Goal: Task Accomplishment & Management: Manage account settings

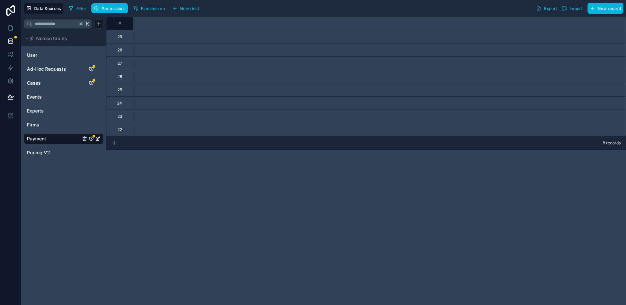
scroll to position [0, 1074]
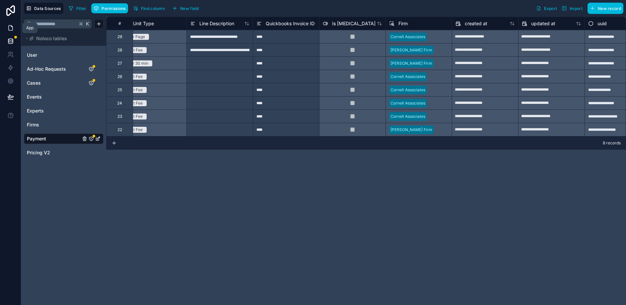
click at [10, 31] on icon at bounding box center [10, 28] width 7 height 7
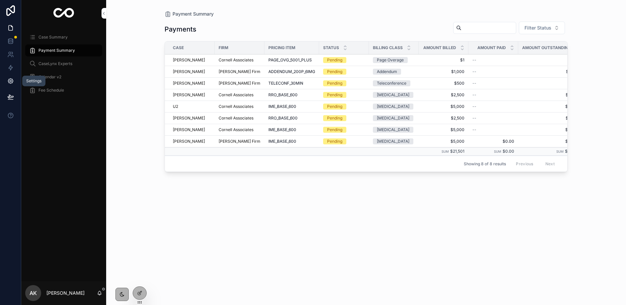
click at [12, 81] on icon at bounding box center [10, 81] width 7 height 7
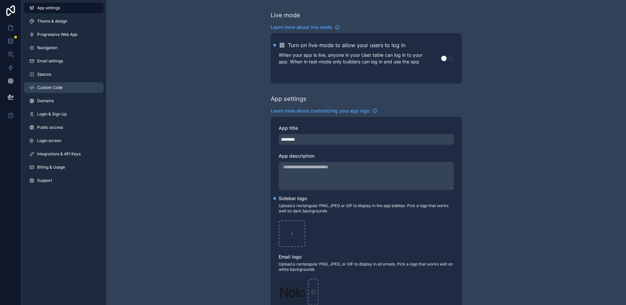
click at [48, 92] on link "Custom Code" at bounding box center [64, 87] width 80 height 11
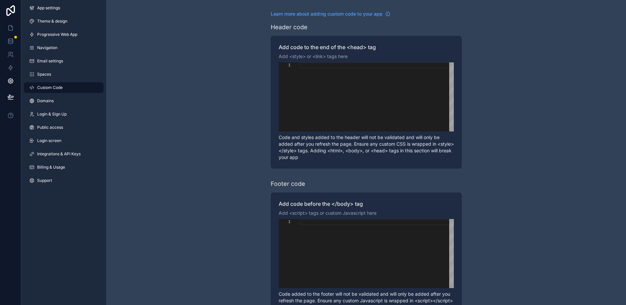
scroll to position [31, 0]
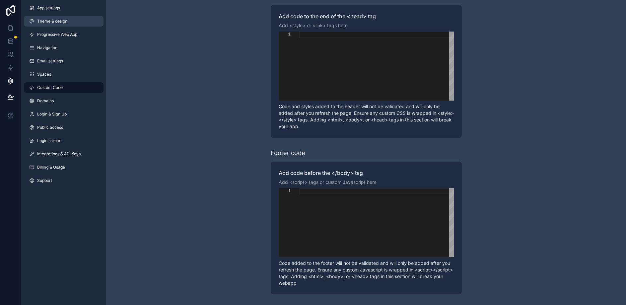
click at [59, 19] on span "Theme & design" at bounding box center [52, 21] width 30 height 5
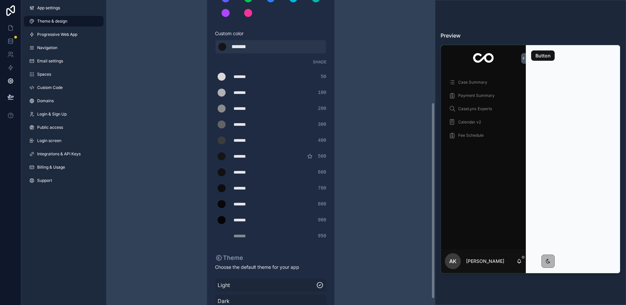
scroll to position [169, 0]
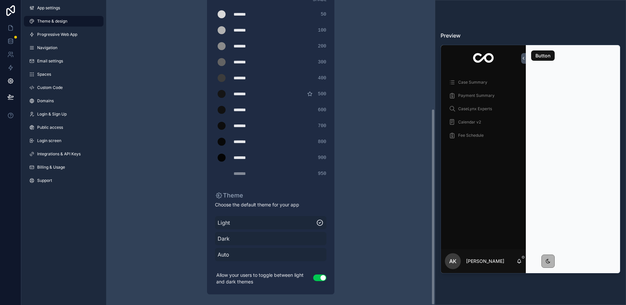
click at [320, 278] on button "Use setting" at bounding box center [319, 277] width 13 height 7
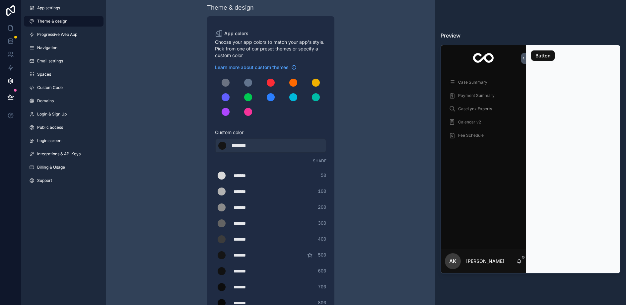
scroll to position [10, 0]
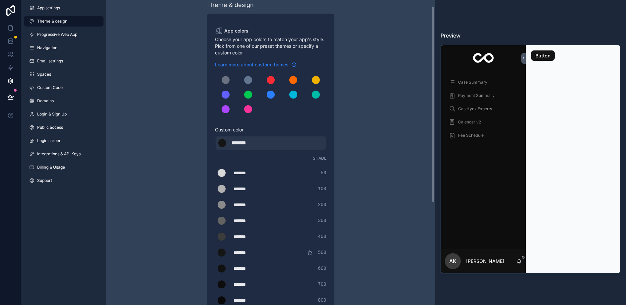
click at [237, 66] on span "Learn more about custom themes" at bounding box center [252, 64] width 74 height 7
drag, startPoint x: 249, startPoint y: 145, endPoint x: 224, endPoint y: 143, distance: 25.7
click at [224, 143] on div "******* ******* #151515" at bounding box center [270, 143] width 111 height 15
type div "*******"
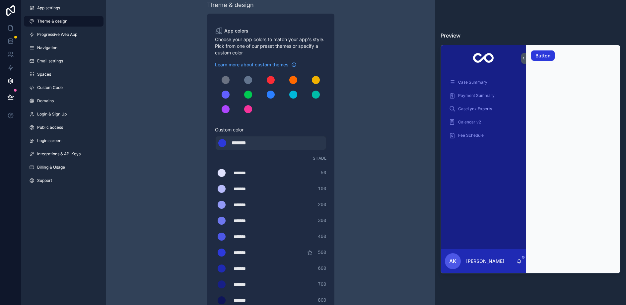
click at [395, 80] on div "Theme & design App colors Choose your app colors to match your app's style. Pic…" at bounding box center [270, 227] width 329 height 474
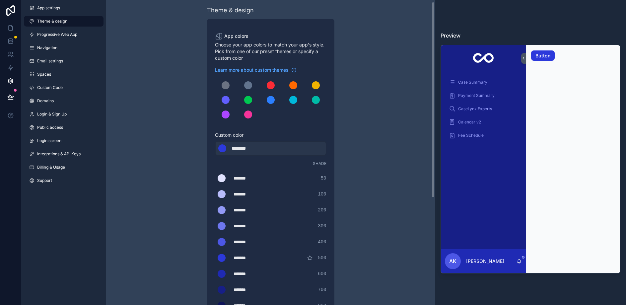
scroll to position [0, 0]
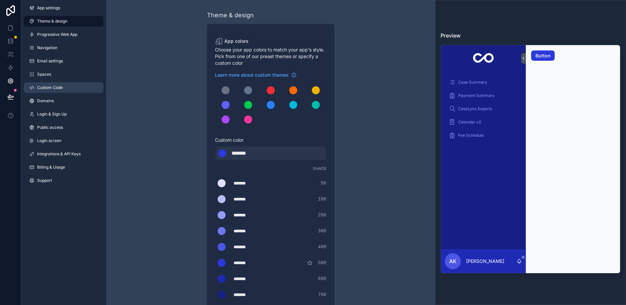
click at [43, 89] on span "Custom Code" at bounding box center [50, 87] width 26 height 5
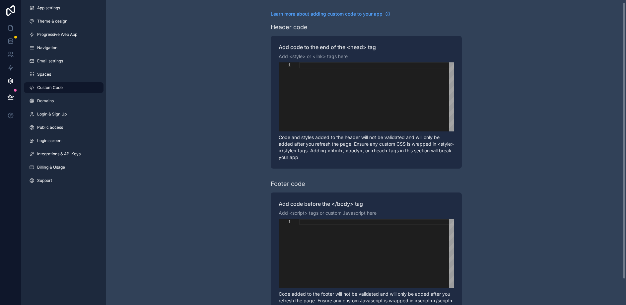
scroll to position [5, 0]
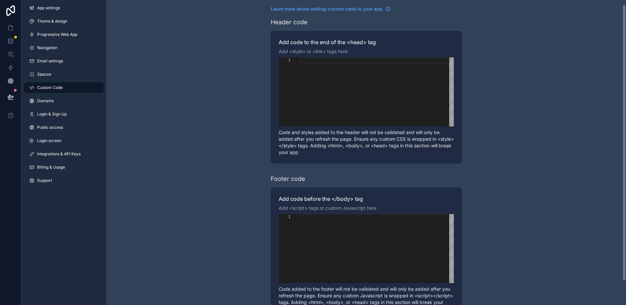
click at [303, 95] on div "scrollable content" at bounding box center [376, 91] width 155 height 69
paste textarea "**********"
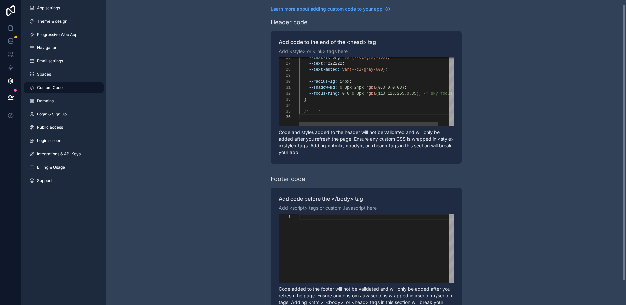
click at [334, 120] on div "--text-strong: var(--cl-gray-900) ; --text: #222222 ; --text-muted: var(--cl-gr…" at bounding box center [385, 44] width 172 height 278
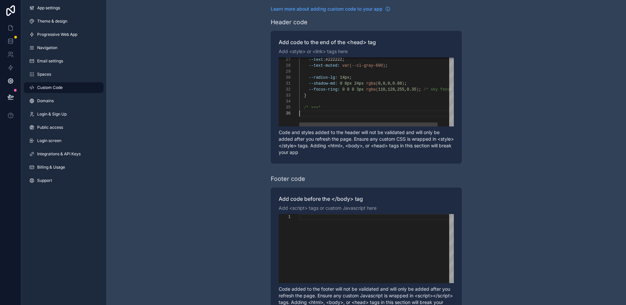
click at [332, 112] on div "scrollable content" at bounding box center [385, 113] width 172 height 6
type textarea "**********"
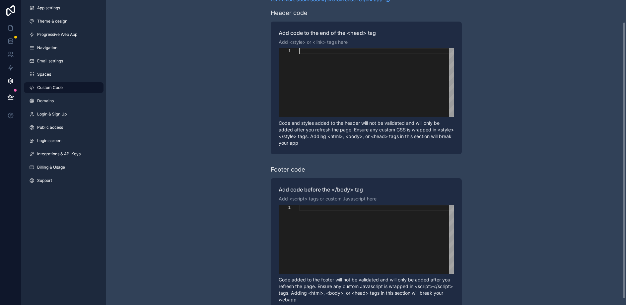
scroll to position [0, 0]
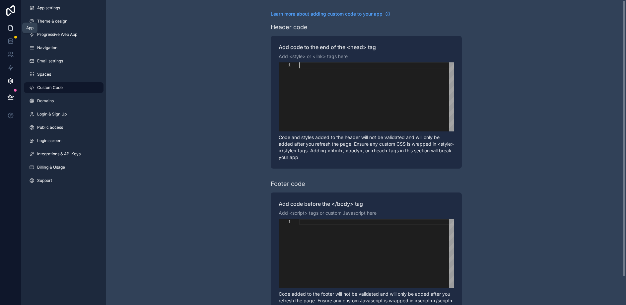
click at [8, 29] on icon at bounding box center [10, 28] width 7 height 7
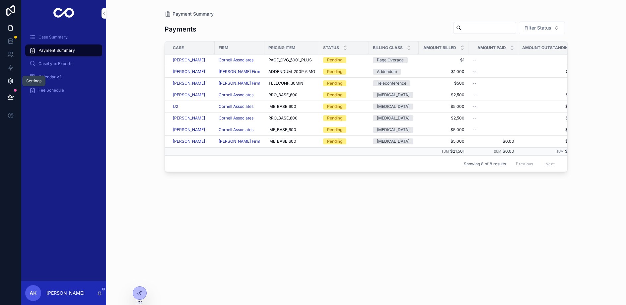
click at [8, 81] on icon at bounding box center [10, 81] width 5 height 5
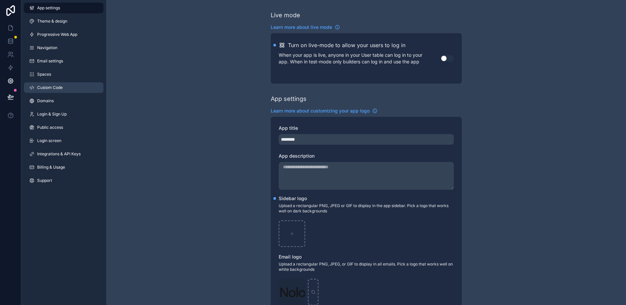
click at [43, 89] on span "Custom Code" at bounding box center [50, 87] width 26 height 5
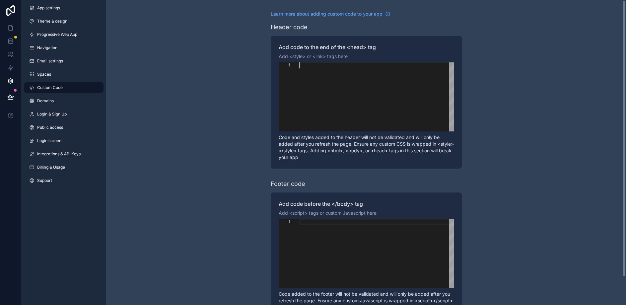
click at [315, 86] on div "scrollable content" at bounding box center [376, 96] width 155 height 69
paste textarea "**********"
type textarea "**********"
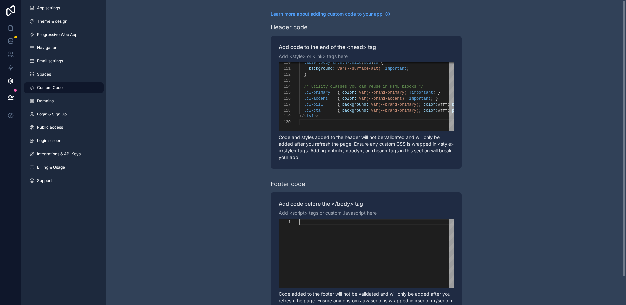
click at [301, 239] on div "scrollable content" at bounding box center [376, 253] width 155 height 69
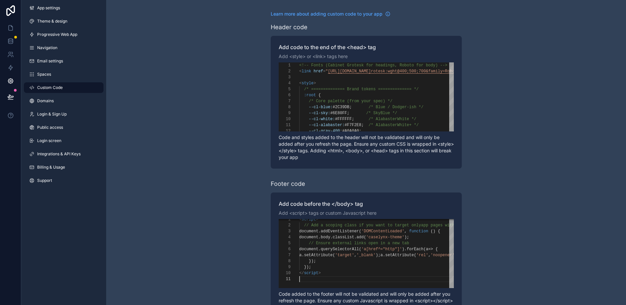
scroll to position [3, 0]
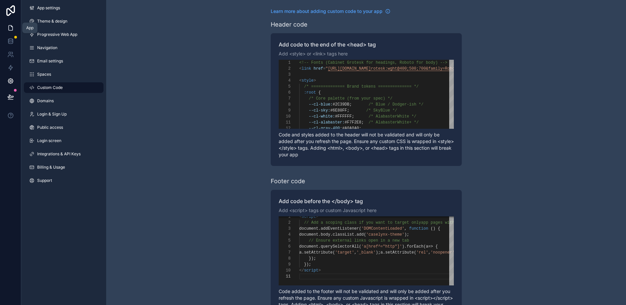
click at [10, 31] on link at bounding box center [10, 27] width 21 height 13
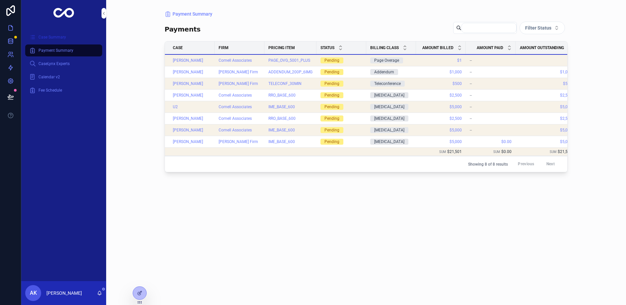
click at [52, 40] on div "Case Summary" at bounding box center [63, 37] width 69 height 11
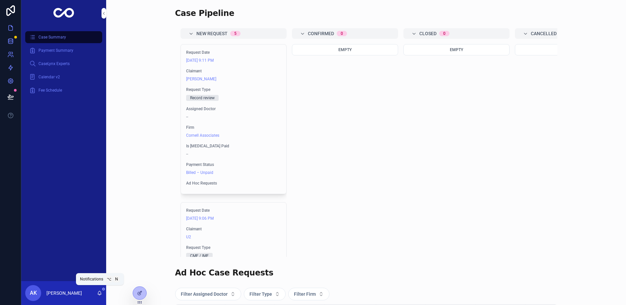
click at [99, 294] on icon "scrollable content" at bounding box center [100, 292] width 4 height 3
click at [0, 0] on icon at bounding box center [0, 0] width 0 height 0
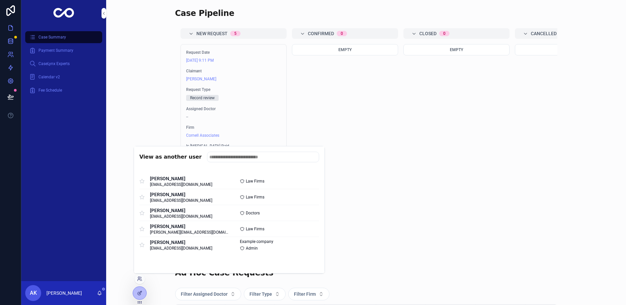
click at [0, 0] on button "Select" at bounding box center [0, 0] width 0 height 0
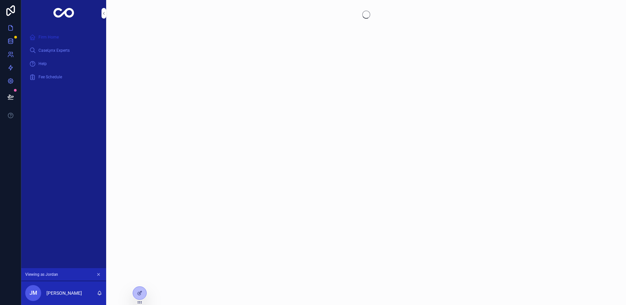
click at [47, 36] on span "Firm Home" at bounding box center [48, 36] width 20 height 5
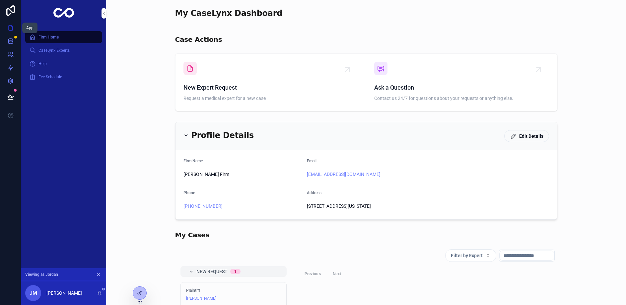
click at [10, 31] on icon at bounding box center [10, 28] width 7 height 7
click at [11, 38] on icon at bounding box center [10, 41] width 7 height 7
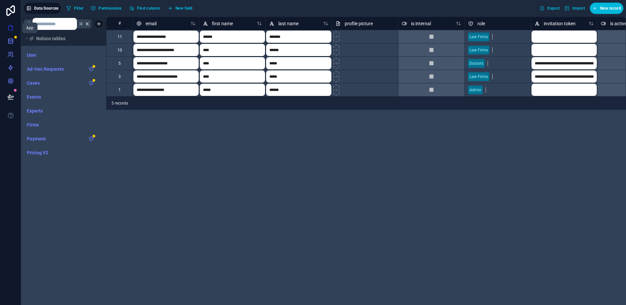
click at [11, 32] on link at bounding box center [10, 27] width 21 height 13
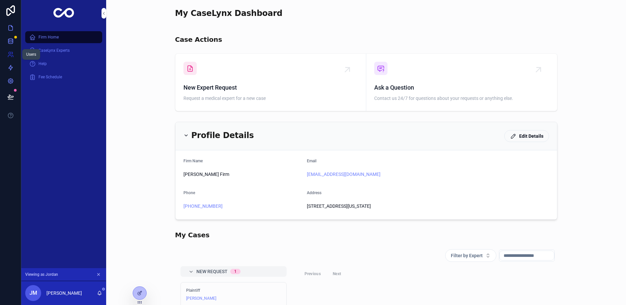
click at [6, 54] on link at bounding box center [10, 54] width 21 height 13
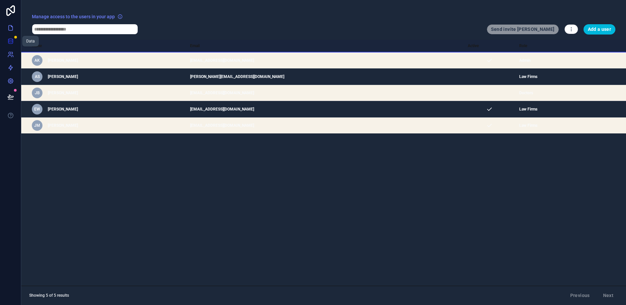
click at [6, 46] on link at bounding box center [10, 40] width 21 height 13
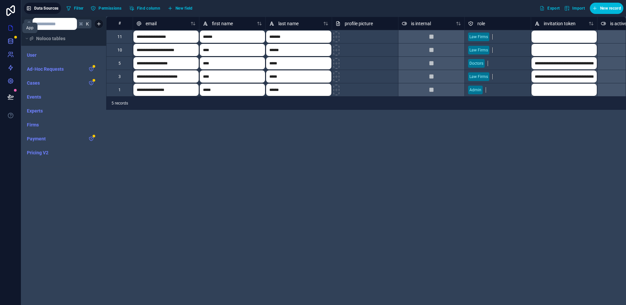
click at [8, 29] on icon at bounding box center [10, 28] width 7 height 7
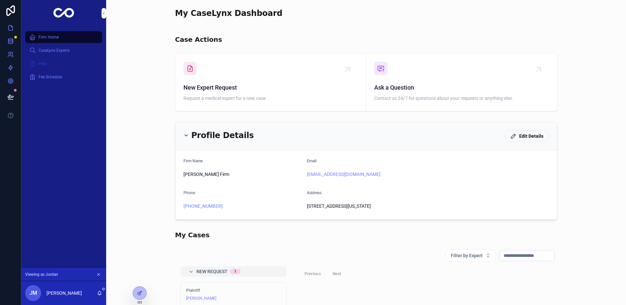
click at [35, 68] on div "Help" at bounding box center [63, 63] width 69 height 11
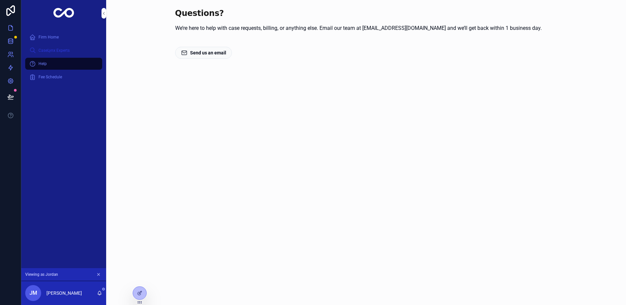
click at [74, 53] on div "CaseLynx Experts" at bounding box center [63, 50] width 69 height 11
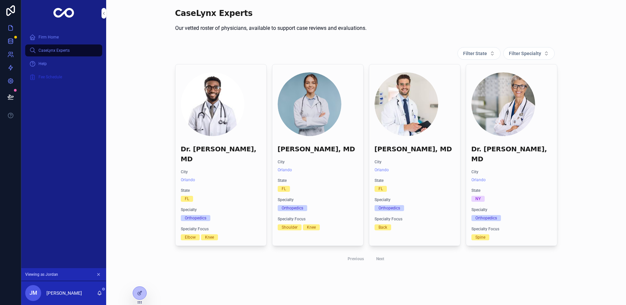
click at [61, 77] on span "Fee Schedule" at bounding box center [50, 76] width 24 height 5
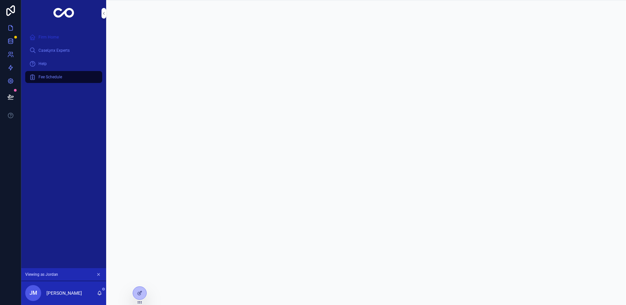
click at [47, 35] on span "Firm Home" at bounding box center [48, 36] width 20 height 5
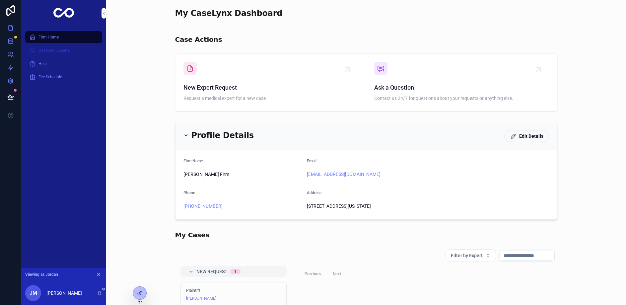
click at [55, 52] on span "CaseLynx Experts" at bounding box center [53, 50] width 31 height 5
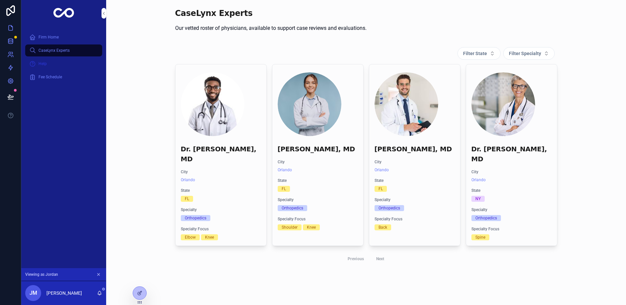
click at [53, 62] on div "Help" at bounding box center [63, 63] width 69 height 11
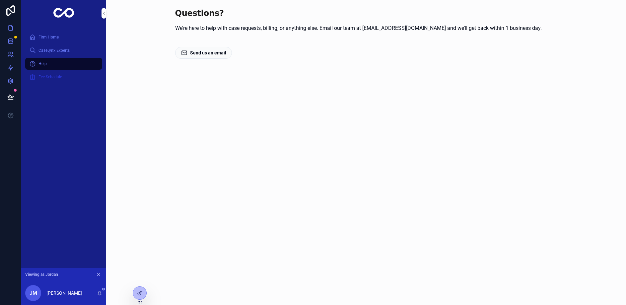
click at [53, 74] on div "Fee Schedule" at bounding box center [63, 77] width 69 height 11
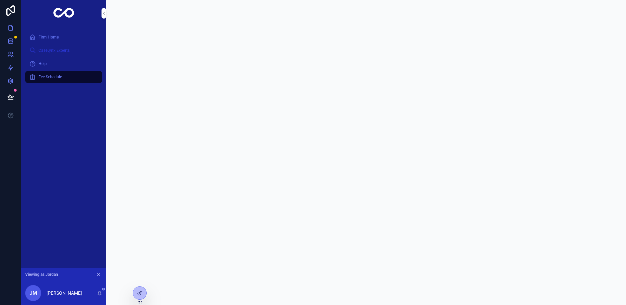
click at [52, 51] on span "CaseLynx Experts" at bounding box center [53, 50] width 31 height 5
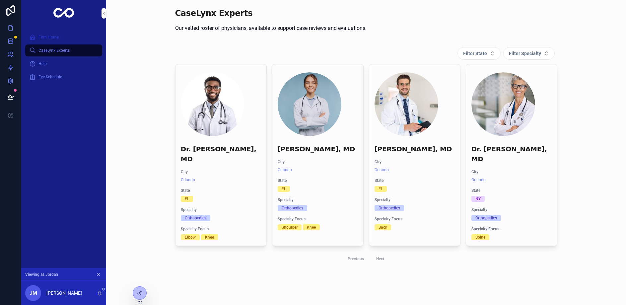
click at [50, 34] on span "Firm Home" at bounding box center [48, 36] width 20 height 5
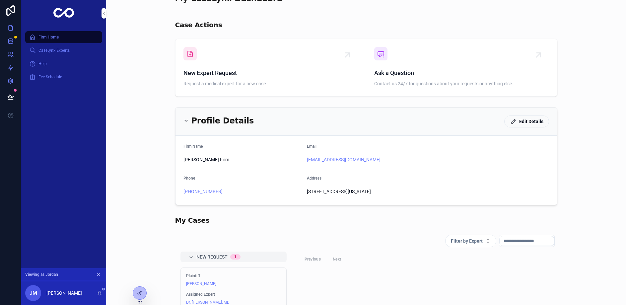
scroll to position [20, 0]
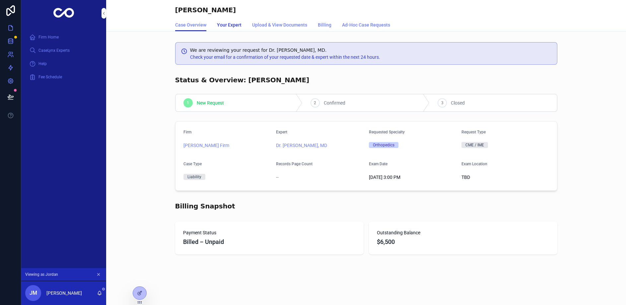
click at [222, 27] on span "Your Expert" at bounding box center [229, 25] width 25 height 7
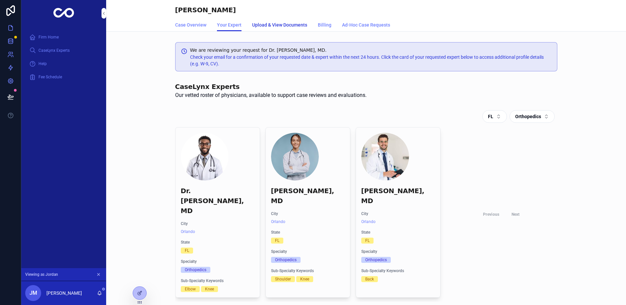
click at [267, 27] on span "Upload & View Documents" at bounding box center [279, 25] width 55 height 7
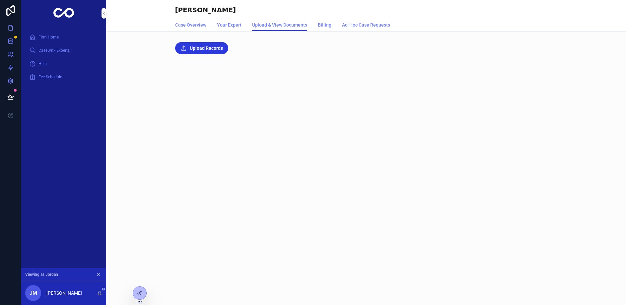
click at [310, 25] on div "Case Overview Your Expert Upload & View Documents Billing Ad-Hoc Case Requests" at bounding box center [366, 25] width 382 height 13
click at [321, 25] on span "Billing" at bounding box center [325, 25] width 14 height 7
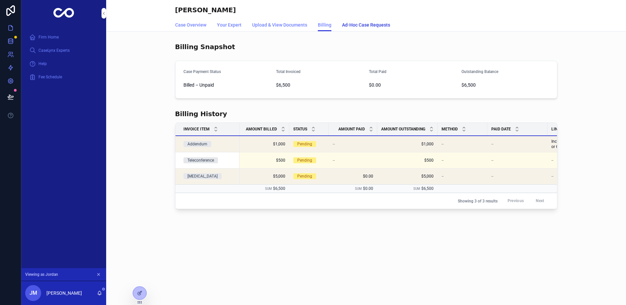
click at [382, 26] on span "Ad-Hoc Case Requests" at bounding box center [366, 25] width 48 height 7
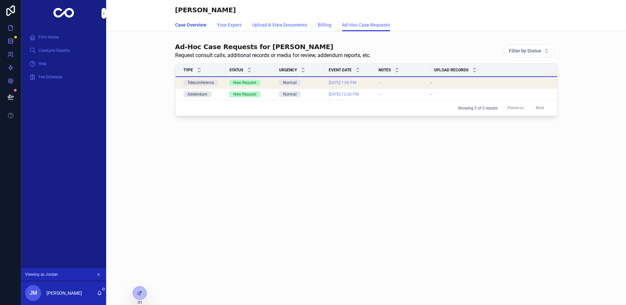
click at [197, 26] on span "Case Overview" at bounding box center [190, 25] width 31 height 7
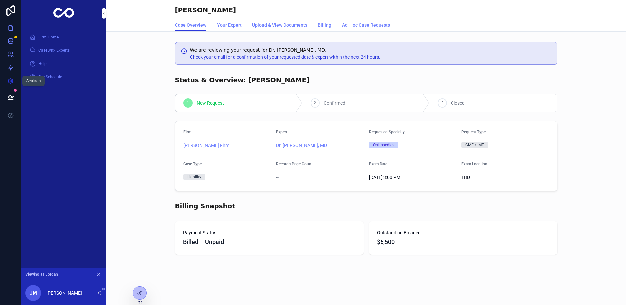
click at [12, 79] on icon at bounding box center [10, 81] width 7 height 7
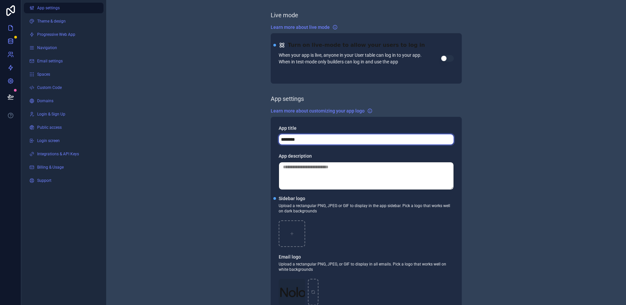
click at [282, 140] on input "********" at bounding box center [366, 139] width 175 height 11
type input "**********"
click at [251, 140] on div "**********" at bounding box center [366, 256] width 520 height 513
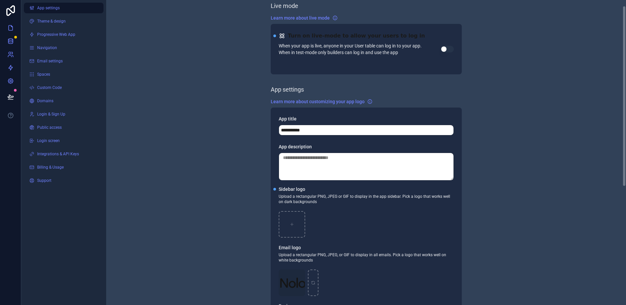
scroll to position [12, 0]
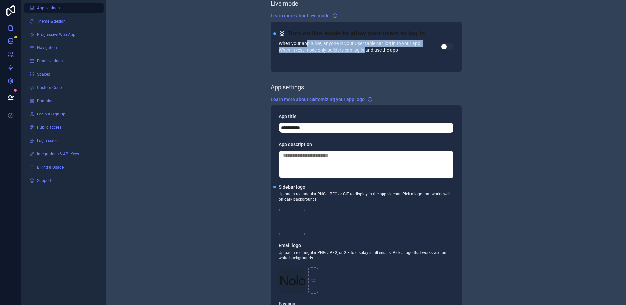
drag, startPoint x: 307, startPoint y: 43, endPoint x: 367, endPoint y: 48, distance: 60.3
click at [367, 48] on p "When your app is live, anyone in your User table can log in to your app. When i…" at bounding box center [360, 46] width 162 height 13
click at [445, 48] on button "Use setting" at bounding box center [446, 46] width 13 height 7
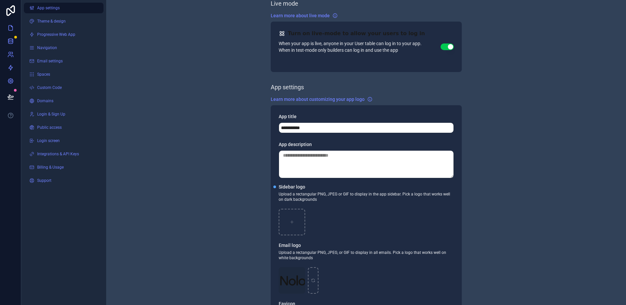
click at [385, 66] on div "Turn on live-mode to allow your users to log in When your app is live, anyone i…" at bounding box center [366, 47] width 191 height 50
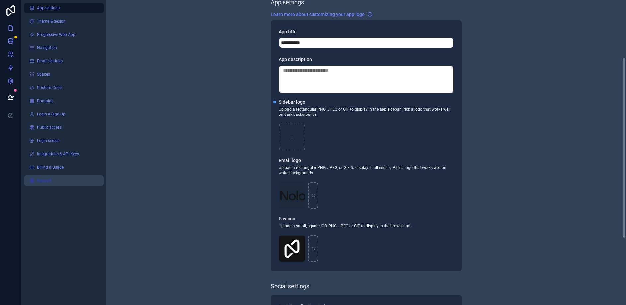
scroll to position [97, 0]
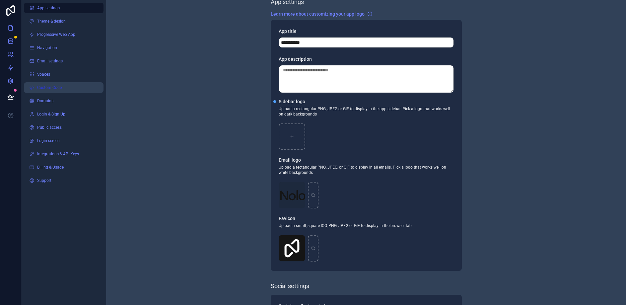
click at [44, 87] on span "Custom Code" at bounding box center [49, 87] width 25 height 5
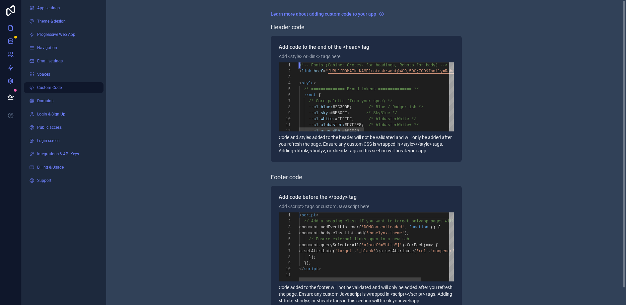
scroll to position [12, 0]
click at [300, 80] on div "< style >" at bounding box center [482, 83] width 367 height 6
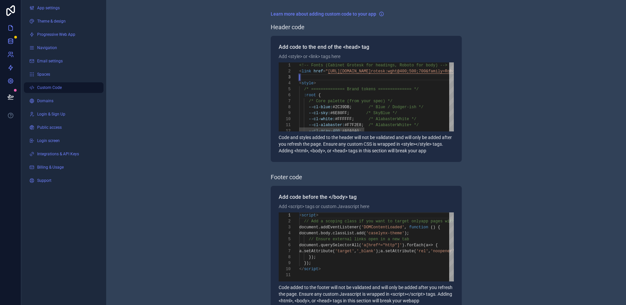
type textarea "**********"
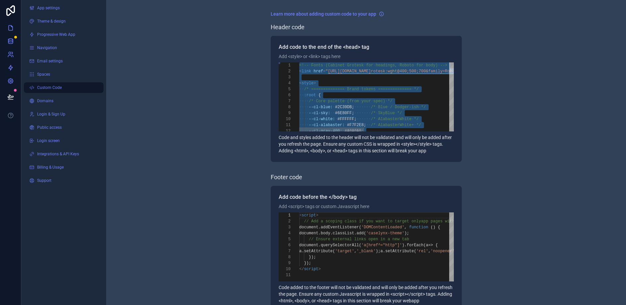
scroll to position [0, 0]
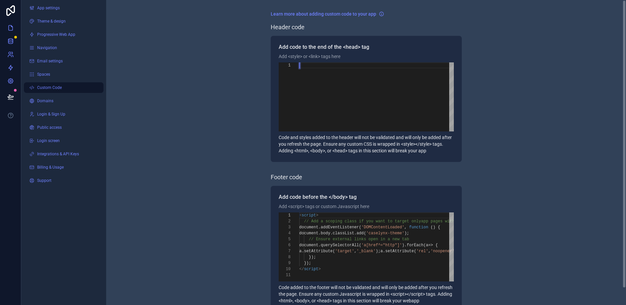
paste textarea "**********"
type textarea "**********"
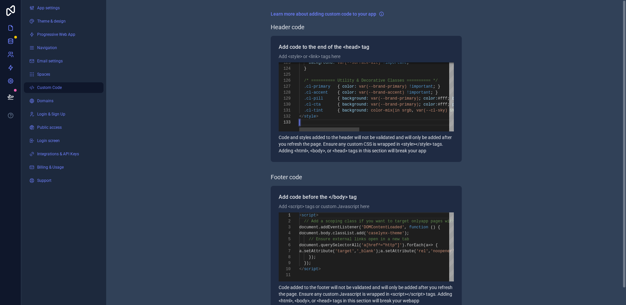
scroll to position [12, 0]
click at [331, 239] on div "**********" at bounding box center [366, 246] width 175 height 69
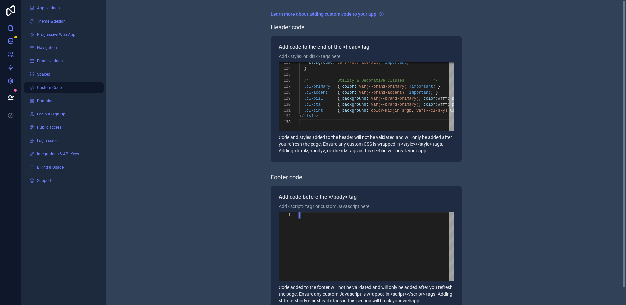
paste textarea "*** *********"
type textarea "*** *********"
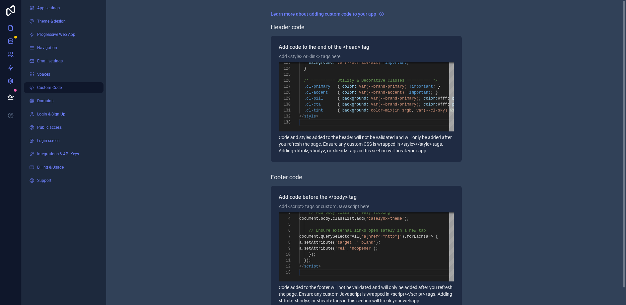
click at [261, 215] on div "Learn more about adding custom code to your app Header code Add code to the end…" at bounding box center [366, 161] width 520 height 322
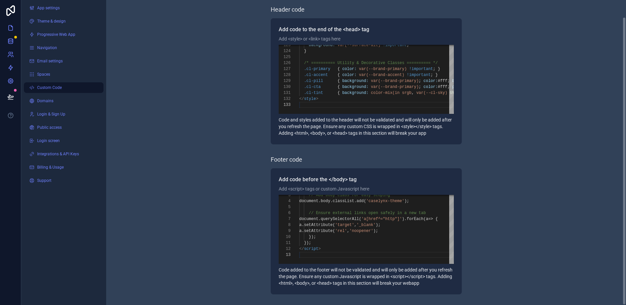
scroll to position [17, 0]
click at [13, 42] on icon at bounding box center [10, 41] width 7 height 7
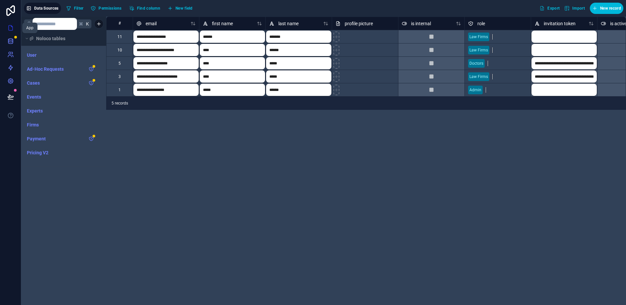
click at [11, 30] on icon at bounding box center [11, 28] width 4 height 5
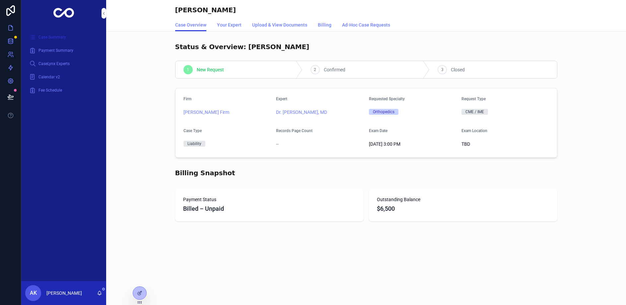
click at [54, 35] on span "Case Summary" at bounding box center [52, 36] width 28 height 5
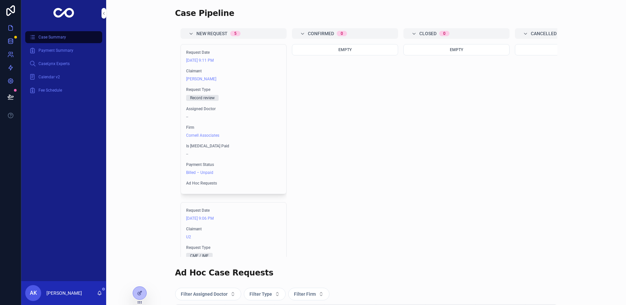
scroll to position [122, 0]
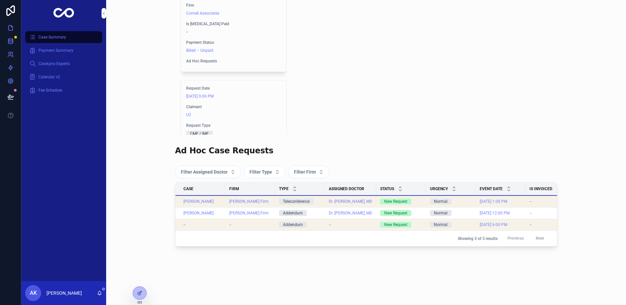
click at [414, 199] on div "New Request" at bounding box center [401, 201] width 42 height 6
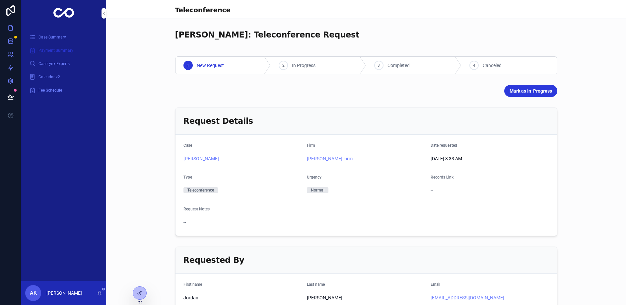
click at [54, 50] on span "Payment Summary" at bounding box center [55, 50] width 35 height 5
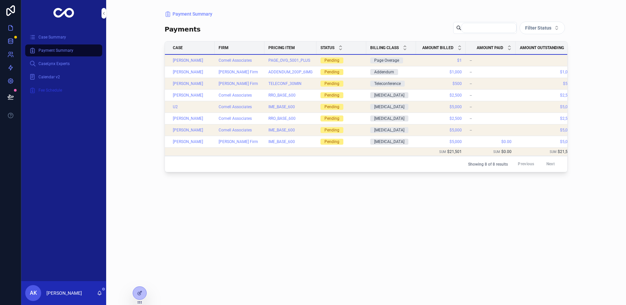
click at [58, 90] on span "Fee Schedule" at bounding box center [50, 90] width 24 height 5
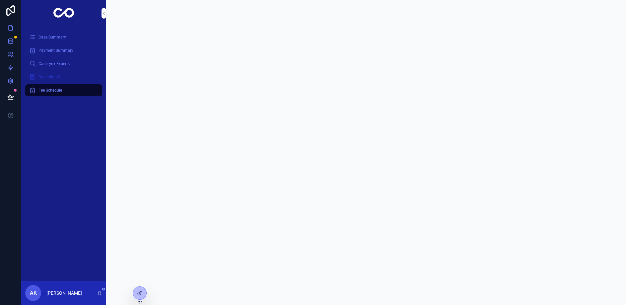
click at [55, 78] on span "Calendar v2" at bounding box center [49, 76] width 22 height 5
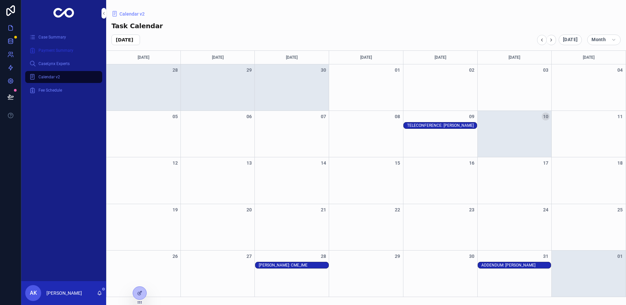
click at [53, 53] on div "Payment Summary" at bounding box center [63, 50] width 69 height 11
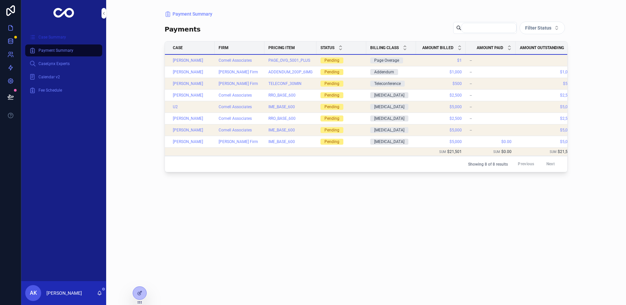
click at [53, 38] on span "Case Summary" at bounding box center [52, 36] width 28 height 5
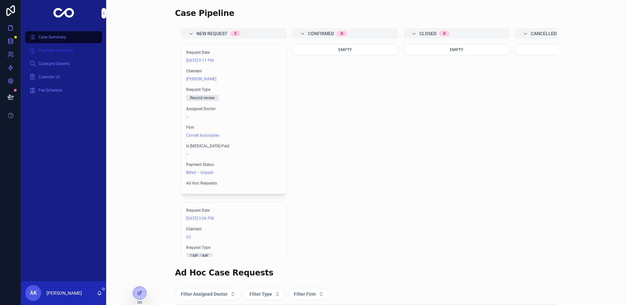
click at [63, 50] on span "Payment Summary" at bounding box center [55, 50] width 35 height 5
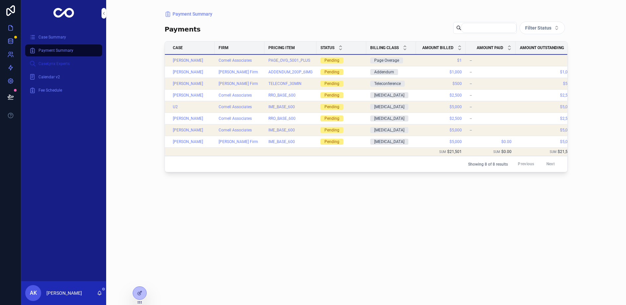
click at [80, 69] on link "CaseLynx Experts" at bounding box center [63, 64] width 77 height 12
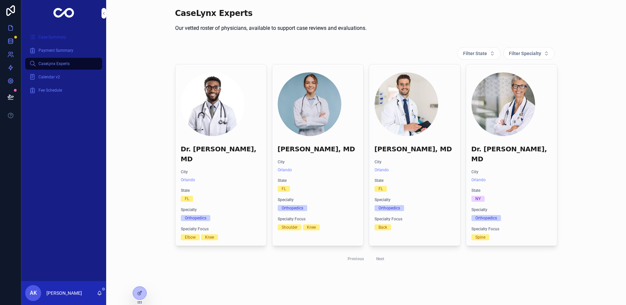
click at [50, 37] on span "Case Summary" at bounding box center [52, 36] width 28 height 5
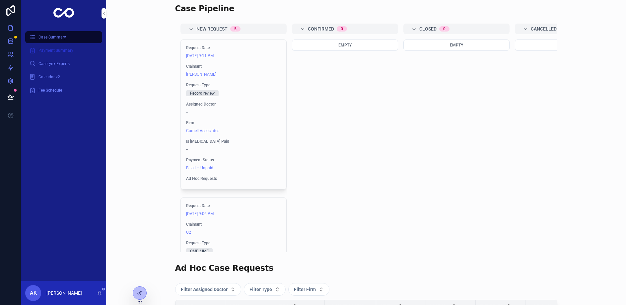
click at [77, 50] on div "Payment Summary" at bounding box center [63, 50] width 69 height 11
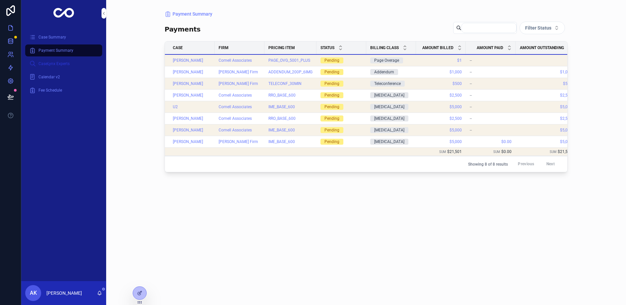
click at [59, 64] on span "CaseLynx Experts" at bounding box center [53, 63] width 31 height 5
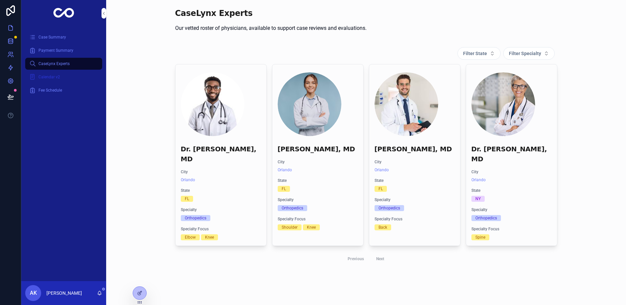
click at [58, 77] on span "Calendar v2" at bounding box center [49, 76] width 22 height 5
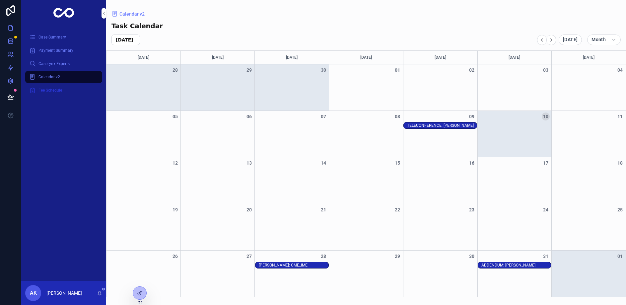
click at [58, 90] on span "Fee Schedule" at bounding box center [50, 90] width 24 height 5
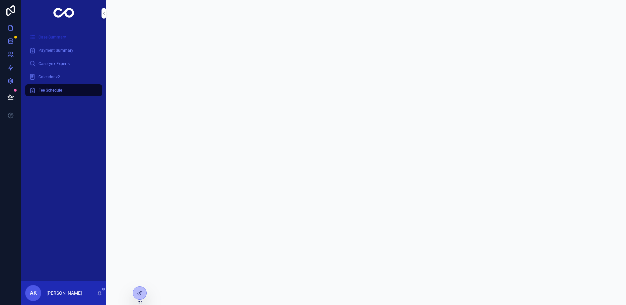
click at [46, 34] on span "Case Summary" at bounding box center [52, 36] width 28 height 5
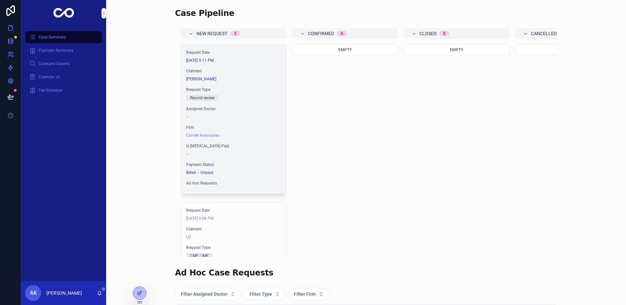
click at [192, 156] on div "--" at bounding box center [233, 153] width 95 height 5
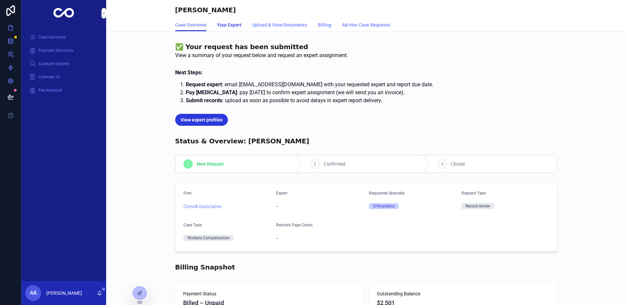
click at [224, 25] on span "Your Expert" at bounding box center [229, 25] width 25 height 7
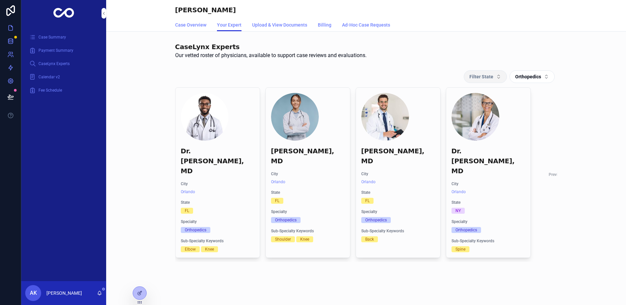
click at [487, 79] on span "Filter State" at bounding box center [481, 76] width 24 height 7
click at [439, 69] on div "Filter State Orthopedics Dr. Jack Black, MD City Orlando State FL Specialty Ort…" at bounding box center [366, 165] width 520 height 197
click at [528, 76] on span "Orthopedics" at bounding box center [528, 76] width 26 height 7
click at [489, 61] on div "CaseLynx Experts Our vetted roster of physicians, available to support case rev…" at bounding box center [366, 50] width 520 height 23
click at [487, 73] on span "Filter State" at bounding box center [481, 76] width 24 height 7
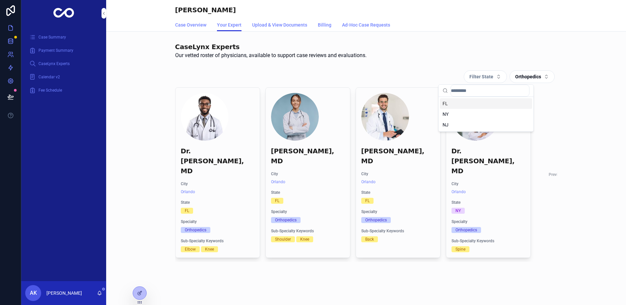
click at [476, 105] on div "FL" at bounding box center [486, 103] width 92 height 11
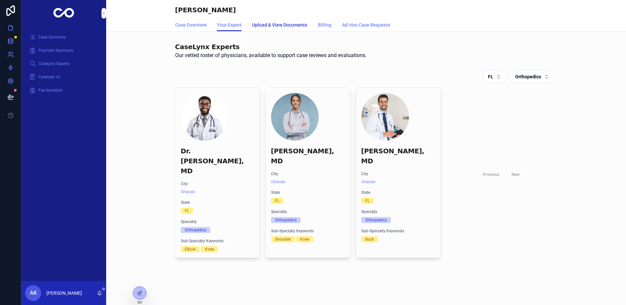
click at [270, 22] on span "Upload & View Documents" at bounding box center [279, 25] width 55 height 7
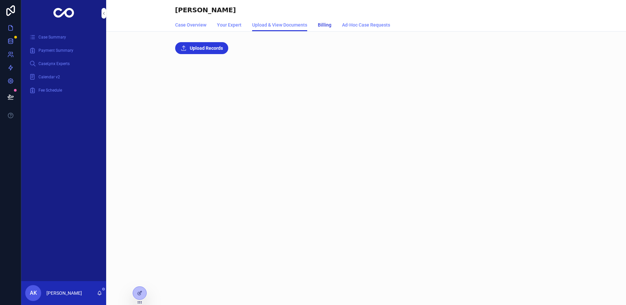
click at [322, 28] on span "Billing" at bounding box center [325, 25] width 14 height 7
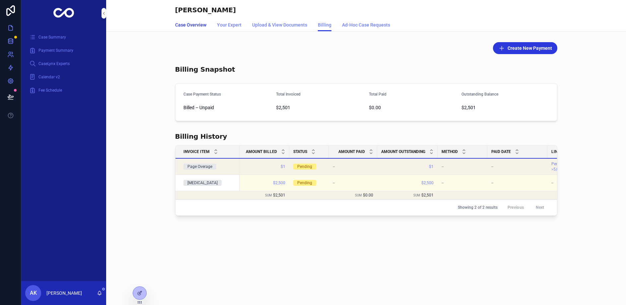
click at [190, 24] on span "Case Overview" at bounding box center [190, 25] width 31 height 7
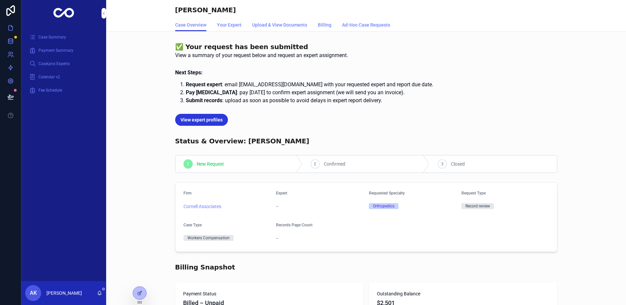
scroll to position [56, 0]
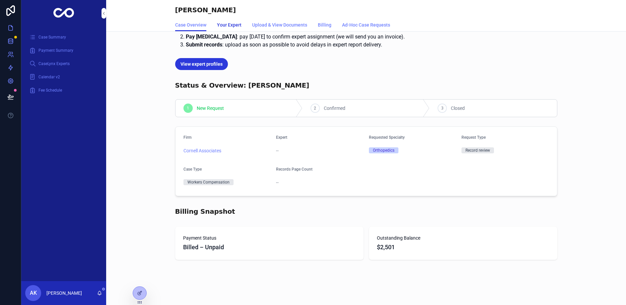
click at [232, 31] on link "Your Expert" at bounding box center [229, 25] width 25 height 13
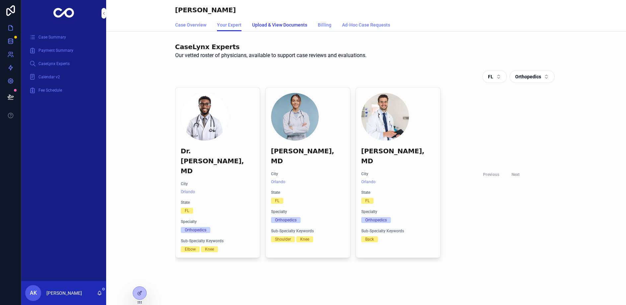
click at [271, 28] on link "Upload & View Documents" at bounding box center [279, 25] width 55 height 13
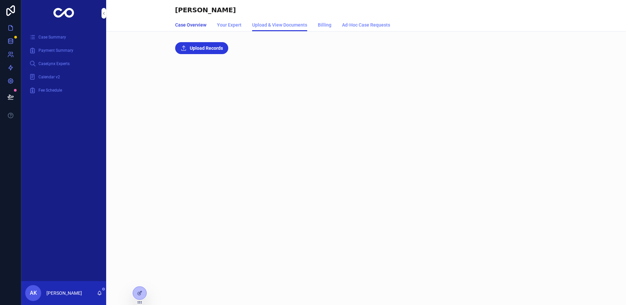
click at [199, 24] on span "Case Overview" at bounding box center [190, 25] width 31 height 7
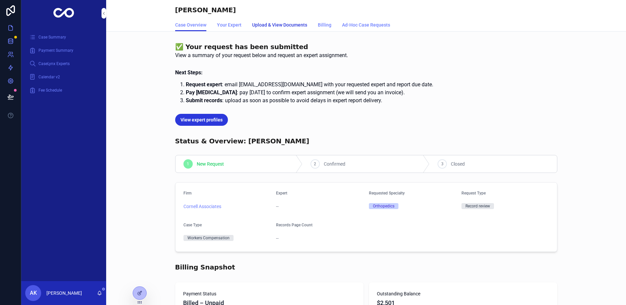
click at [287, 27] on span "Upload & View Documents" at bounding box center [279, 25] width 55 height 7
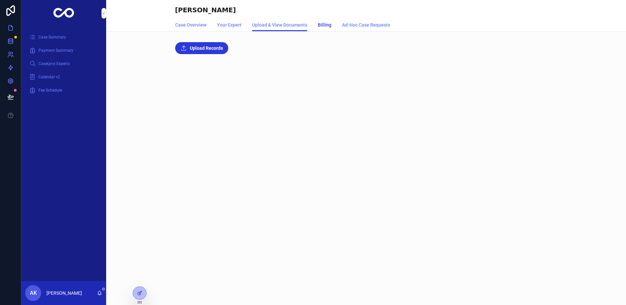
click at [322, 26] on span "Billing" at bounding box center [325, 25] width 14 height 7
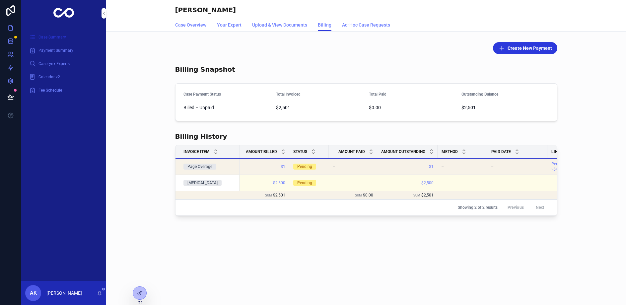
click at [61, 40] on div "Case Summary" at bounding box center [63, 37] width 69 height 11
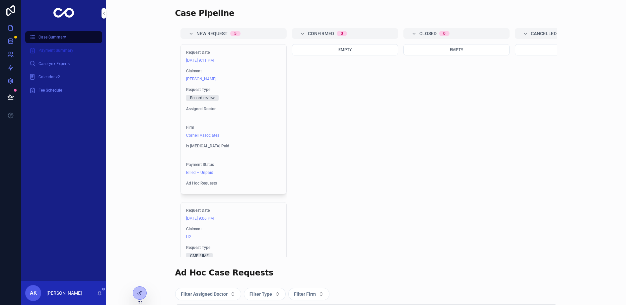
click at [64, 51] on span "Payment Summary" at bounding box center [55, 50] width 35 height 5
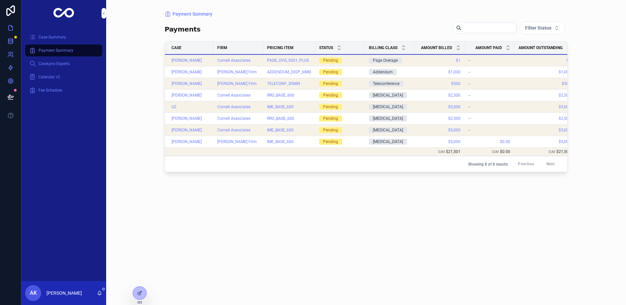
scroll to position [0, 1]
click at [0, 0] on icon at bounding box center [0, 0] width 0 height 0
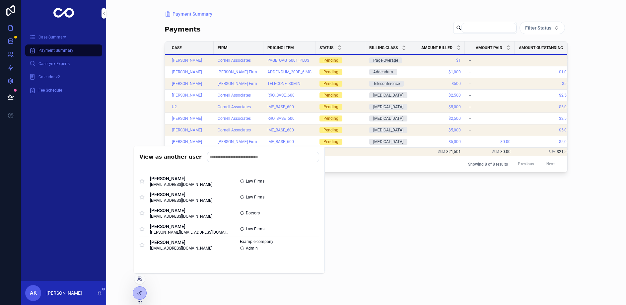
click at [0, 0] on button "Select" at bounding box center [0, 0] width 0 height 0
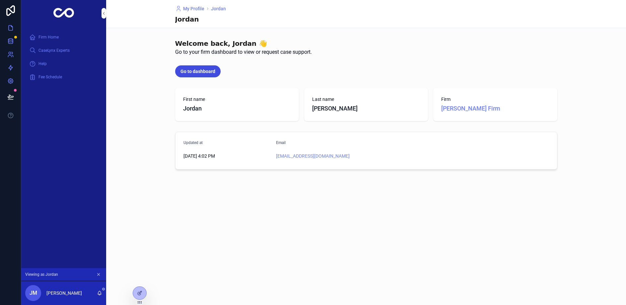
click at [198, 67] on button "Go to dashboard" at bounding box center [197, 71] width 45 height 12
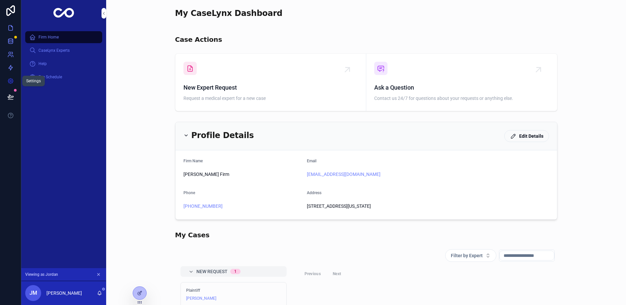
click at [11, 75] on link at bounding box center [10, 80] width 21 height 13
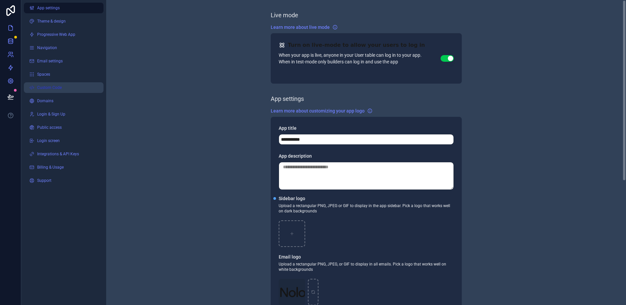
click at [54, 87] on span "Custom Code" at bounding box center [49, 87] width 25 height 5
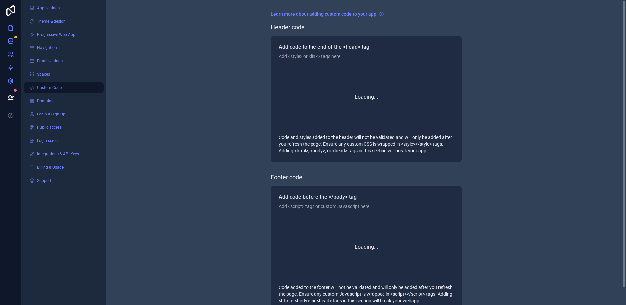
scroll to position [60, 0]
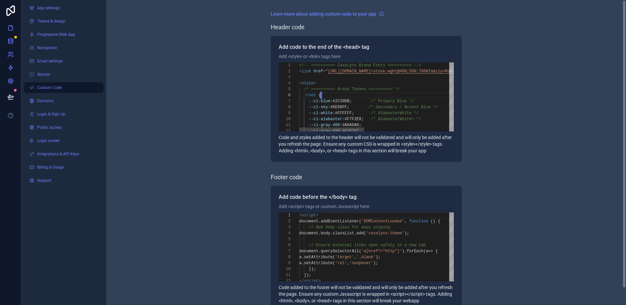
click at [357, 96] on div ":root {" at bounding box center [482, 95] width 367 height 6
type textarea "**********"
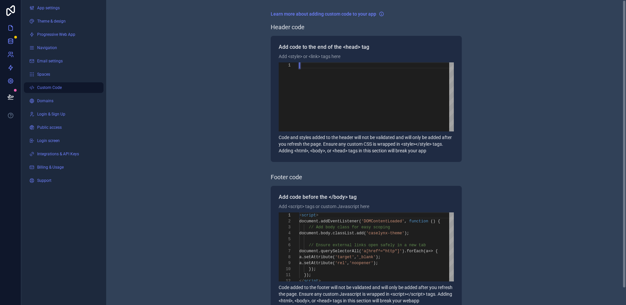
scroll to position [0, 0]
paste textarea "**********"
type textarea "**********"
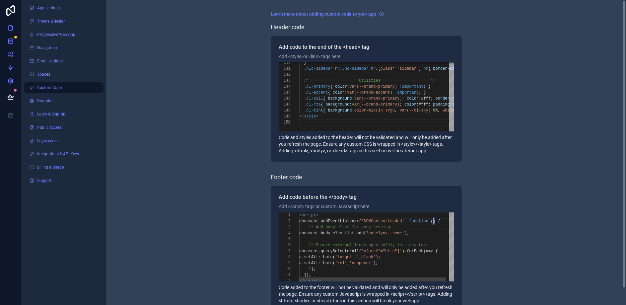
scroll to position [6, 134]
click at [430, 221] on span "scrollable content" at bounding box center [429, 221] width 2 height 5
type textarea "**********"
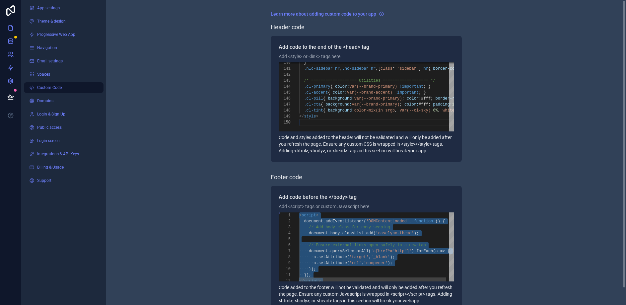
scroll to position [0, 0]
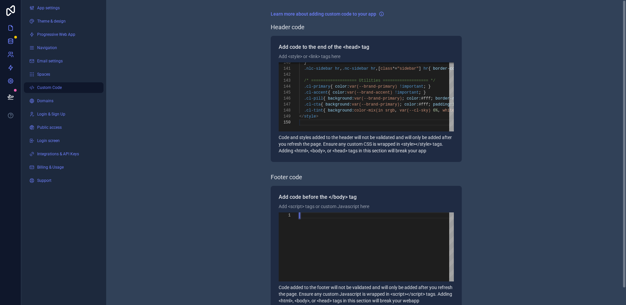
paste textarea "*********"
type textarea "*********"
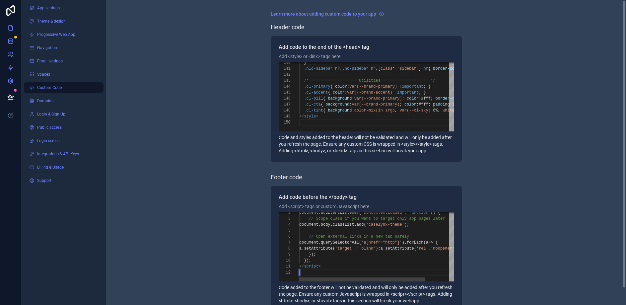
scroll to position [6, 0]
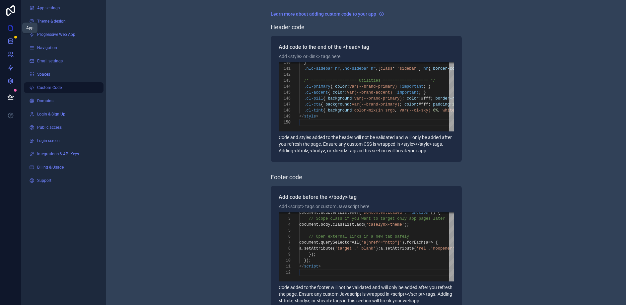
click at [13, 28] on icon at bounding box center [10, 28] width 7 height 7
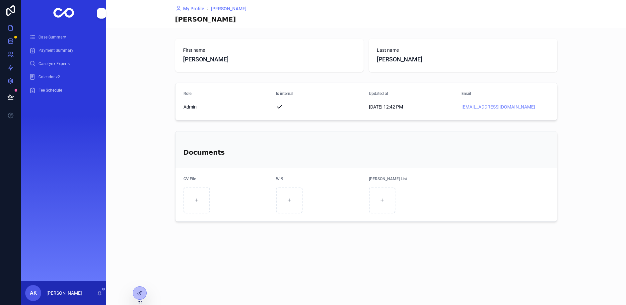
click at [46, 38] on span "Case Summary" at bounding box center [52, 36] width 28 height 5
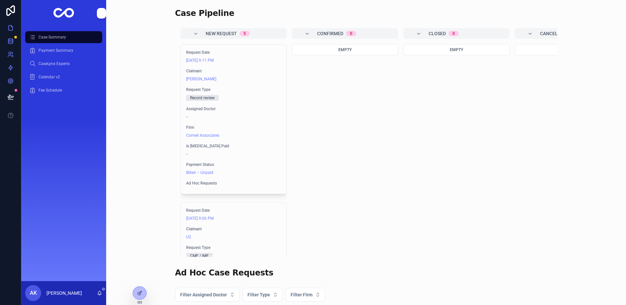
click at [48, 48] on span "Payment Summary" at bounding box center [55, 50] width 35 height 5
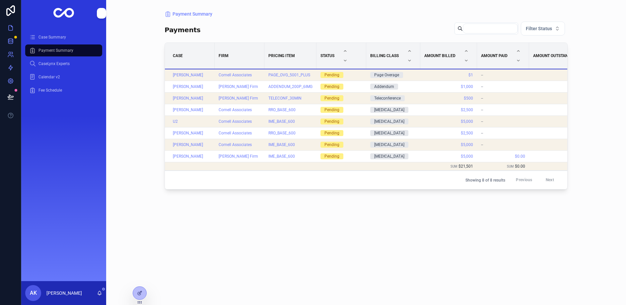
click at [53, 66] on span "CaseLynx Experts" at bounding box center [53, 63] width 31 height 5
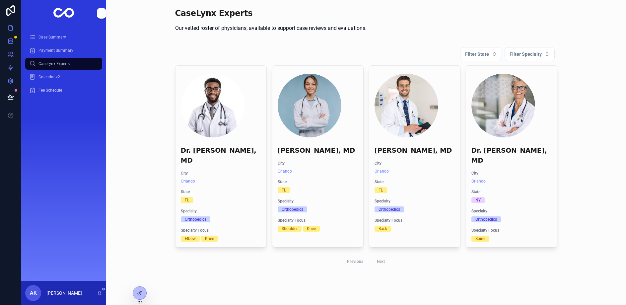
click at [55, 74] on div "Calendar v2" at bounding box center [63, 77] width 69 height 11
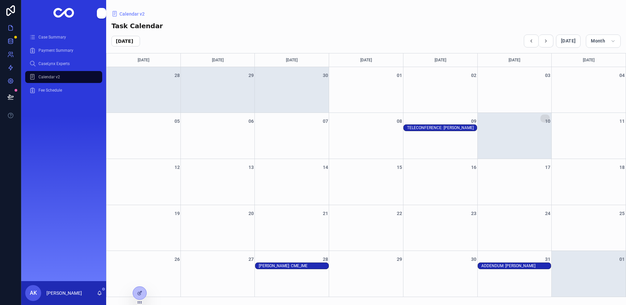
click at [49, 35] on span "Case Summary" at bounding box center [52, 36] width 28 height 5
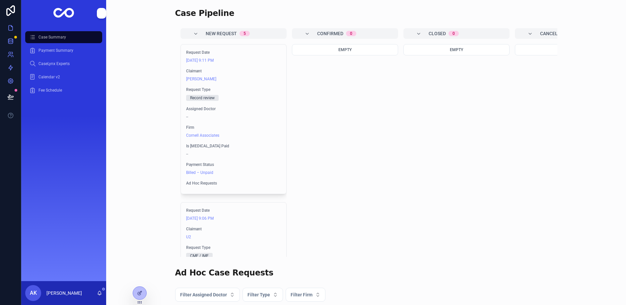
click at [0, 0] on icon at bounding box center [0, 0] width 0 height 0
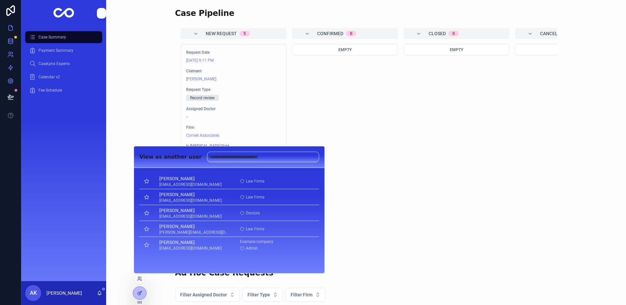
click at [142, 103] on div "Case Pipeline New Request 5 Request Date [DATE] 9:11 PM Claimant [PERSON_NAME] …" at bounding box center [365, 132] width 509 height 254
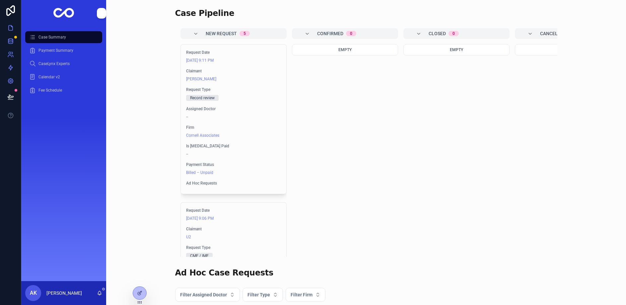
click at [0, 0] on icon at bounding box center [0, 0] width 0 height 0
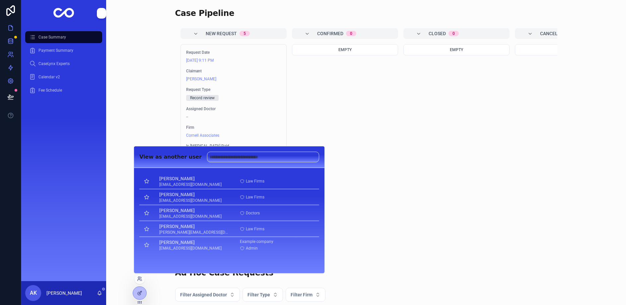
click at [0, 0] on button "Select" at bounding box center [0, 0] width 0 height 0
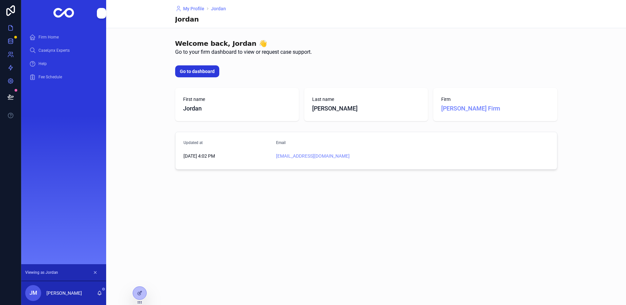
click at [52, 49] on span "CaseLynx Experts" at bounding box center [53, 50] width 31 height 5
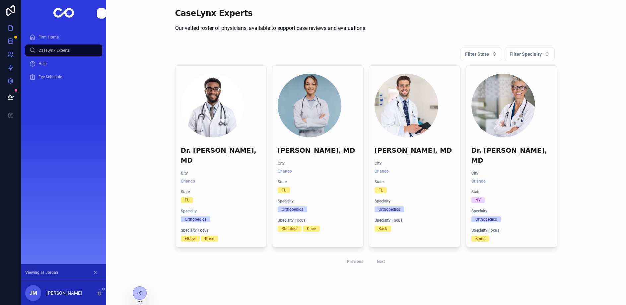
click at [49, 38] on span "Firm Home" at bounding box center [48, 36] width 20 height 5
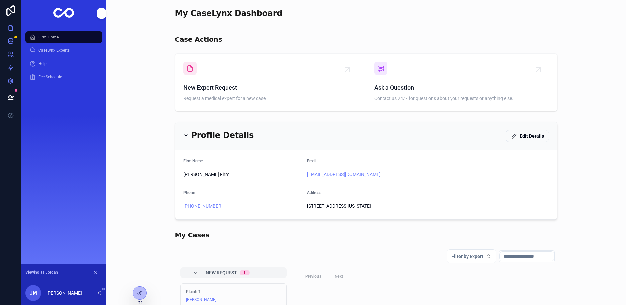
click at [64, 49] on span "CaseLynx Experts" at bounding box center [53, 50] width 31 height 5
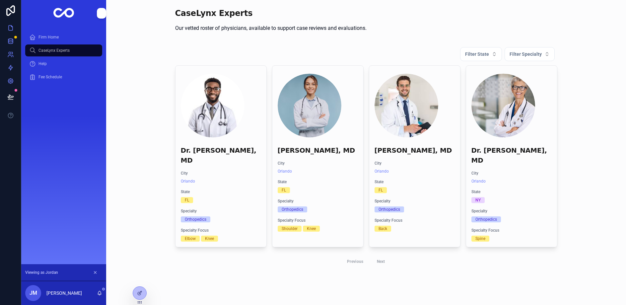
click at [44, 63] on span "Help" at bounding box center [42, 63] width 8 height 5
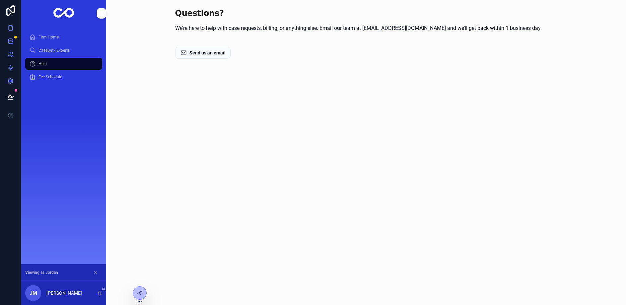
click at [50, 39] on span "Firm Home" at bounding box center [48, 36] width 20 height 5
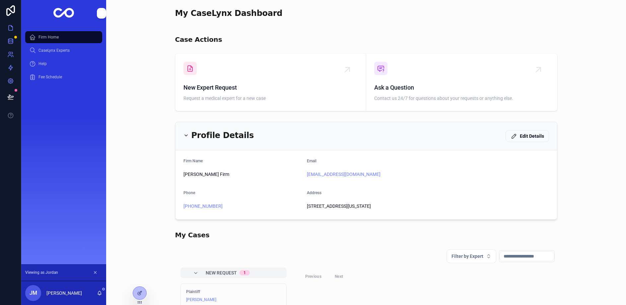
click at [248, 99] on span "Request a medical expert for a new case" at bounding box center [270, 98] width 174 height 7
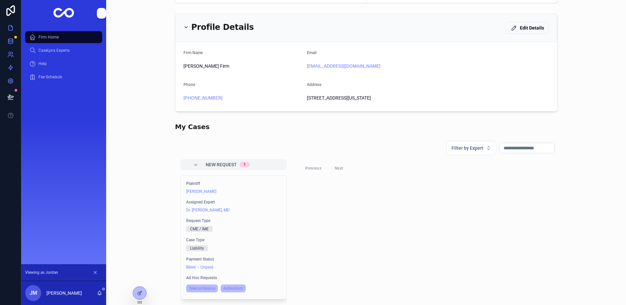
scroll to position [163, 0]
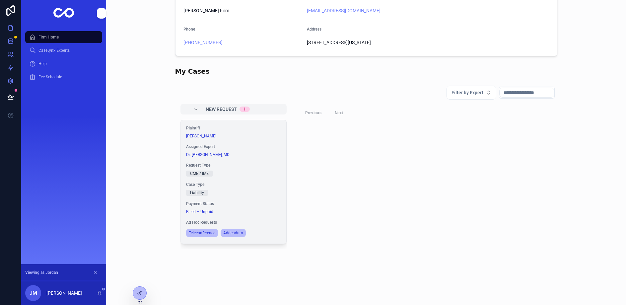
click at [263, 137] on span "[PERSON_NAME]" at bounding box center [233, 135] width 95 height 5
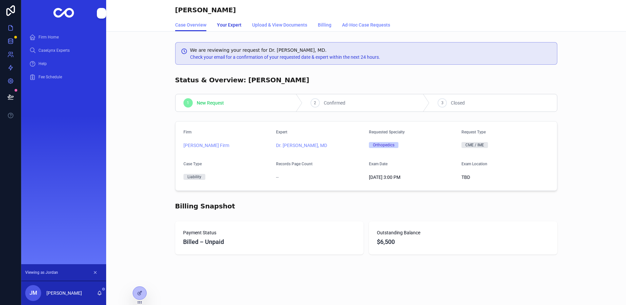
click at [223, 25] on span "Your Expert" at bounding box center [229, 25] width 25 height 7
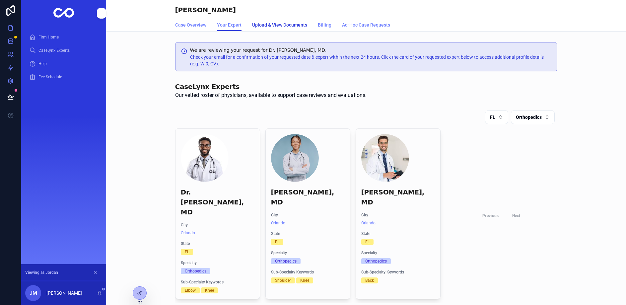
click at [270, 25] on span "Upload & View Documents" at bounding box center [279, 25] width 55 height 7
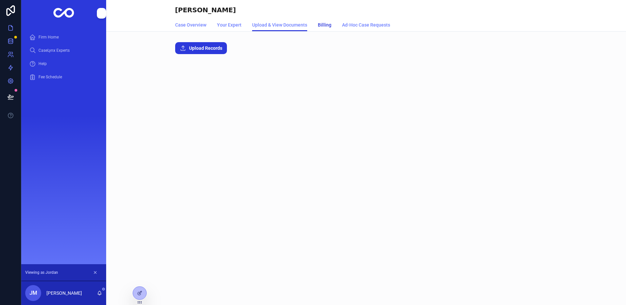
click at [320, 23] on span "Billing" at bounding box center [325, 25] width 14 height 7
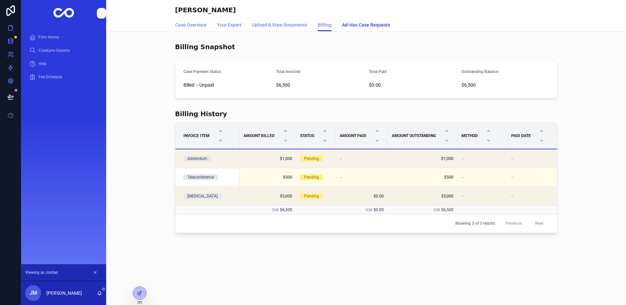
click at [381, 24] on span "Ad-Hoc Case Requests" at bounding box center [366, 25] width 48 height 7
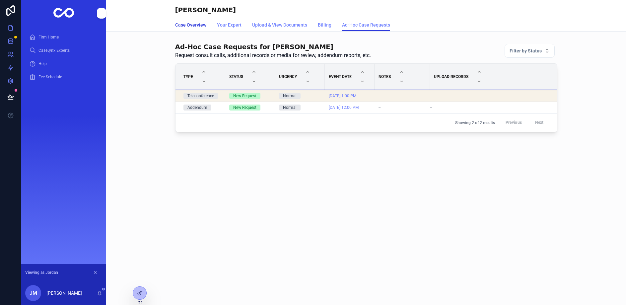
click at [193, 26] on span "Case Overview" at bounding box center [190, 25] width 31 height 7
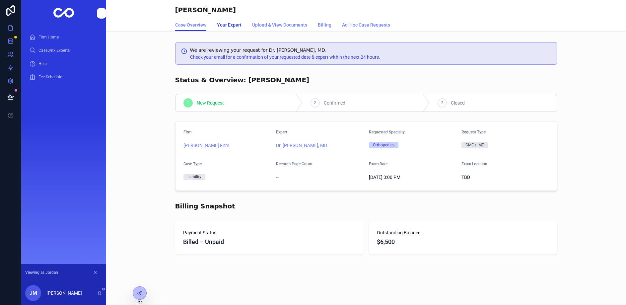
click at [220, 26] on span "Your Expert" at bounding box center [229, 25] width 25 height 7
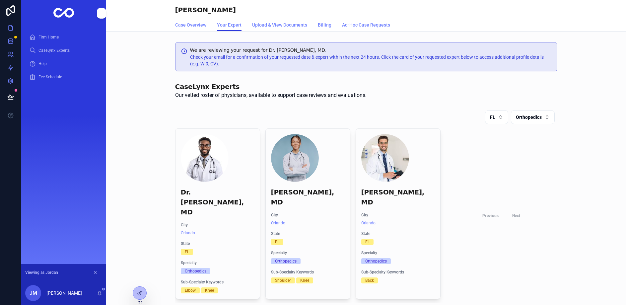
click at [0, 0] on div at bounding box center [0, 0] width 0 height 0
click at [0, 0] on icon at bounding box center [0, 0] width 0 height 0
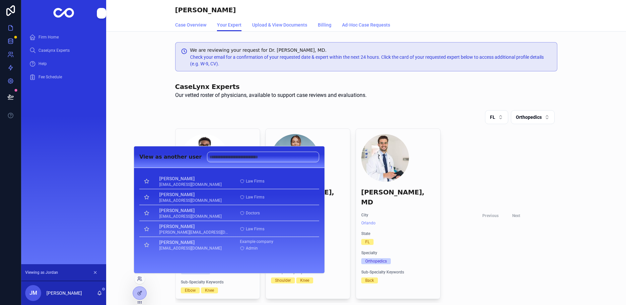
click at [0, 0] on button "Select" at bounding box center [0, 0] width 0 height 0
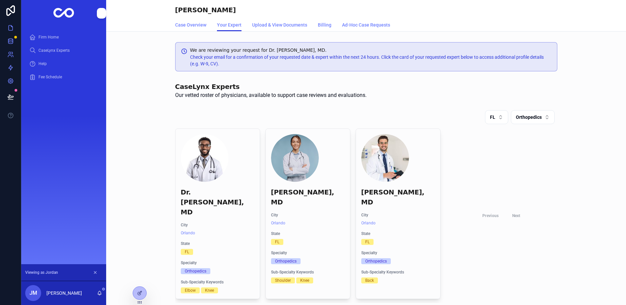
drag, startPoint x: 51, startPoint y: 44, endPoint x: 51, endPoint y: 37, distance: 7.0
click at [51, 43] on div "Firm Home CaseLynx Experts Help Fee Schedule" at bounding box center [63, 57] width 85 height 53
click at [51, 37] on span "Firm Home" at bounding box center [48, 36] width 20 height 5
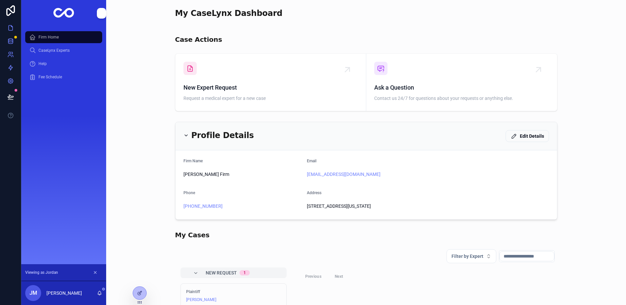
click at [46, 61] on span "Help" at bounding box center [42, 63] width 8 height 5
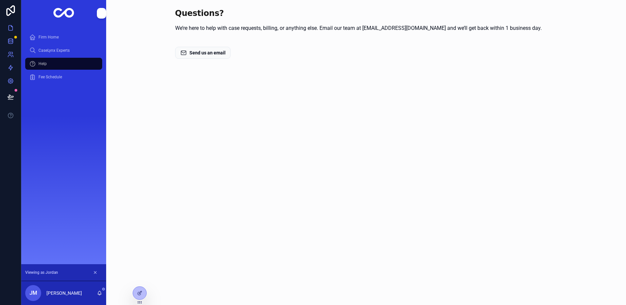
click at [46, 51] on span "CaseLynx Experts" at bounding box center [53, 50] width 31 height 5
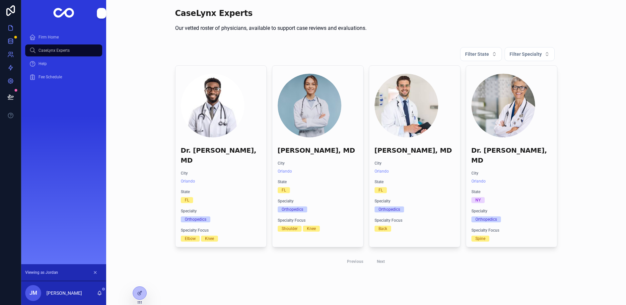
click at [47, 40] on div "Firm Home" at bounding box center [63, 37] width 69 height 11
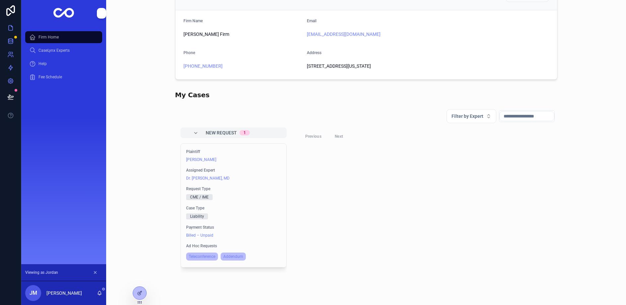
scroll to position [141, 0]
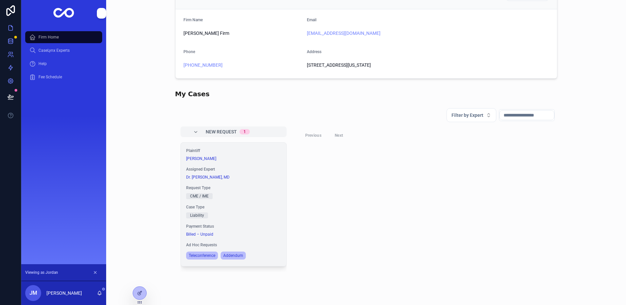
click at [250, 181] on div "Plaintiff Ezra Cornell Assigned Expert Dr. Jack Black, MD Request Type CME / IM…" at bounding box center [233, 204] width 105 height 123
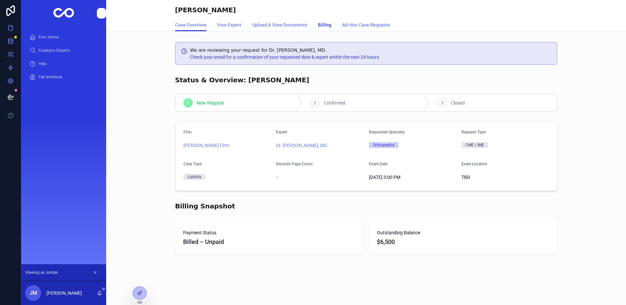
click at [326, 27] on span "Billing" at bounding box center [325, 25] width 14 height 7
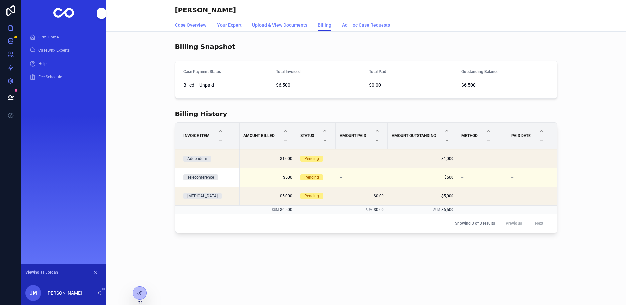
click at [167, 232] on div "Billing History Invoice Item Amount Billed Status Amount Paid Amount Outstandin…" at bounding box center [366, 172] width 520 height 132
click at [9, 35] on link at bounding box center [10, 40] width 21 height 13
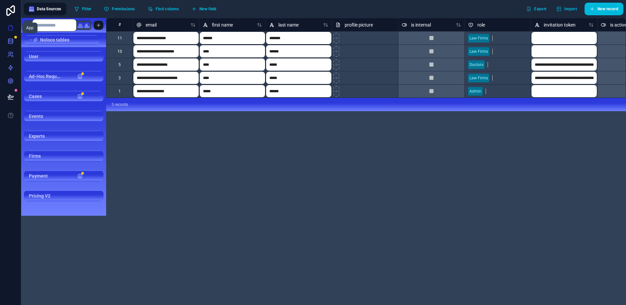
click at [11, 26] on icon at bounding box center [11, 26] width 1 height 1
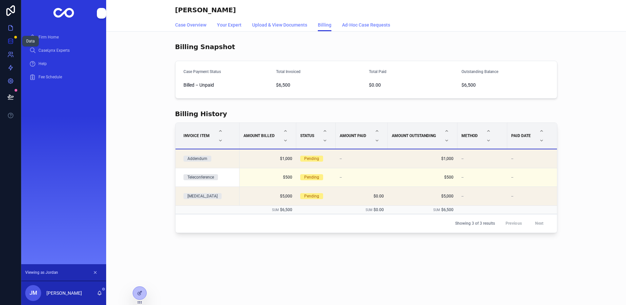
click at [11, 43] on icon at bounding box center [10, 42] width 4 height 3
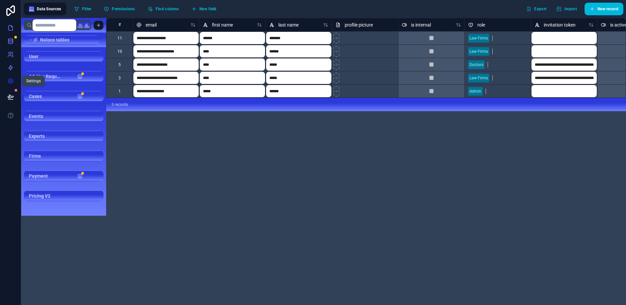
click at [10, 81] on icon at bounding box center [11, 81] width 2 height 2
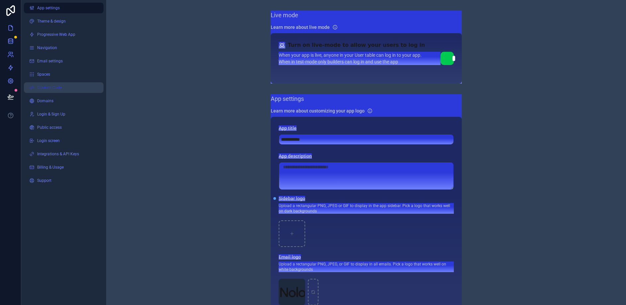
click at [48, 84] on link "Custom Code" at bounding box center [64, 87] width 80 height 11
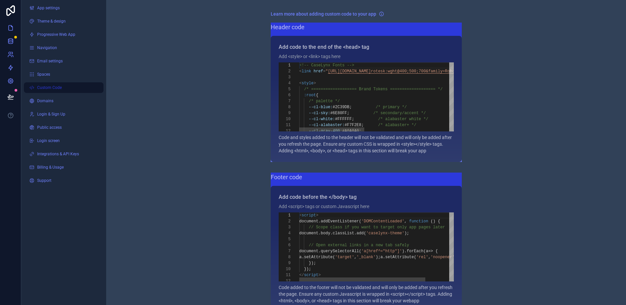
scroll to position [60, 0]
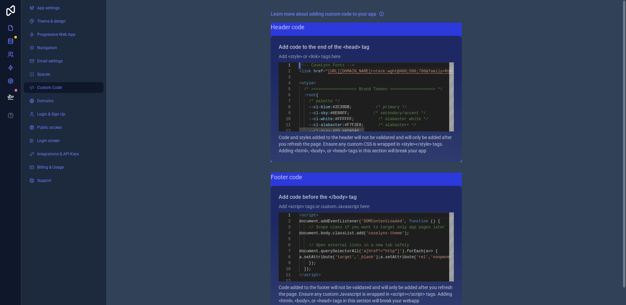
click at [321, 85] on div "< style >" at bounding box center [482, 83] width 367 height 6
click at [331, 108] on span "--cl-blue:" at bounding box center [320, 107] width 24 height 5
type textarea "**********"
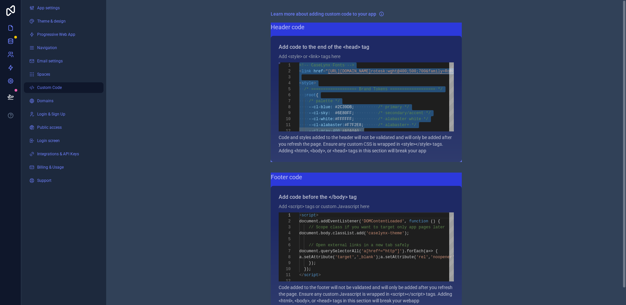
scroll to position [0, 0]
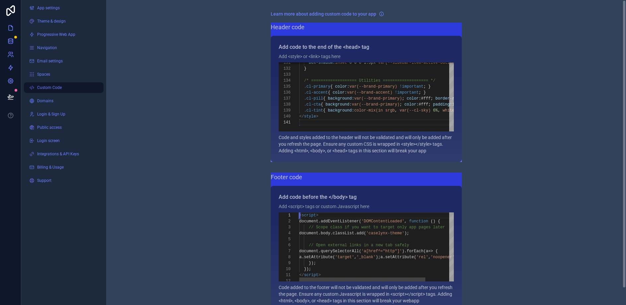
click at [357, 260] on div "});" at bounding box center [393, 263] width 189 height 6
type textarea "**********"
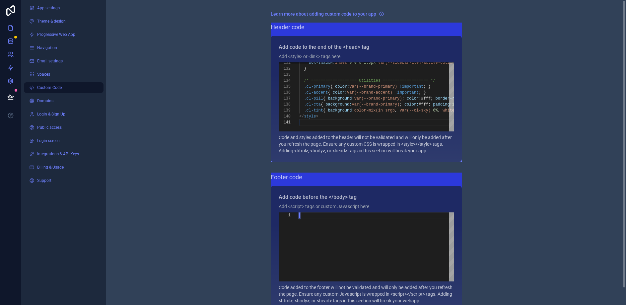
paste textarea "**********"
type textarea "**********"
click at [10, 32] on link at bounding box center [10, 27] width 21 height 13
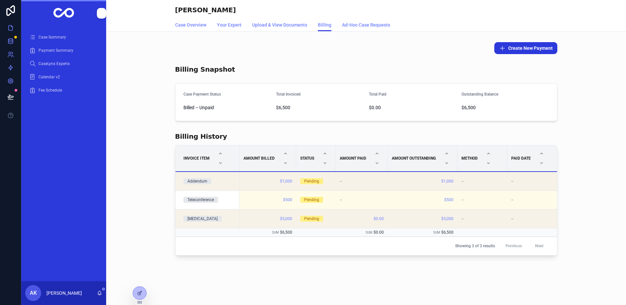
click at [0, 0] on icon at bounding box center [0, 0] width 0 height 0
click at [112, 198] on div "Billing History Invoice Item Amount Billed Status Amount Paid Amount Outstandin…" at bounding box center [366, 195] width 520 height 132
click at [183, 22] on span "Case Overview" at bounding box center [190, 25] width 31 height 7
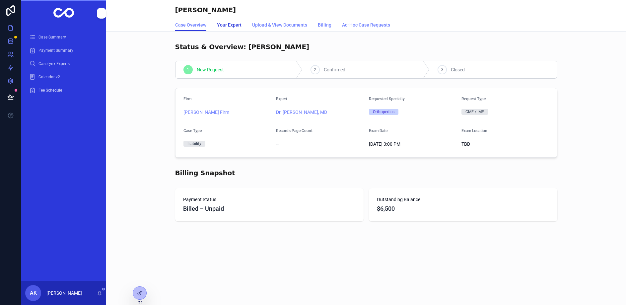
click at [229, 25] on span "Your Expert" at bounding box center [229, 25] width 25 height 7
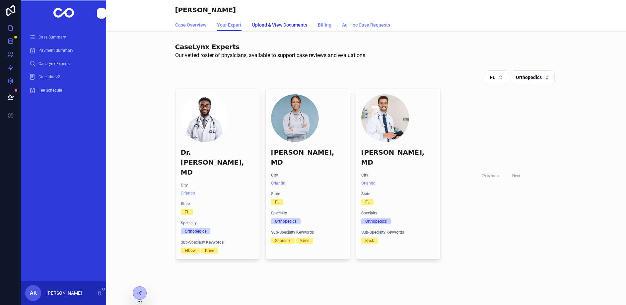
click at [275, 25] on span "Upload & View Documents" at bounding box center [279, 25] width 55 height 7
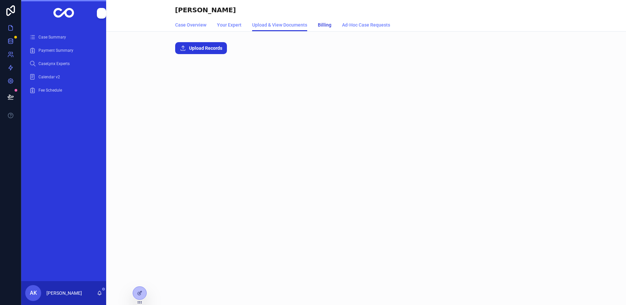
click at [325, 26] on span "Billing" at bounding box center [325, 25] width 14 height 7
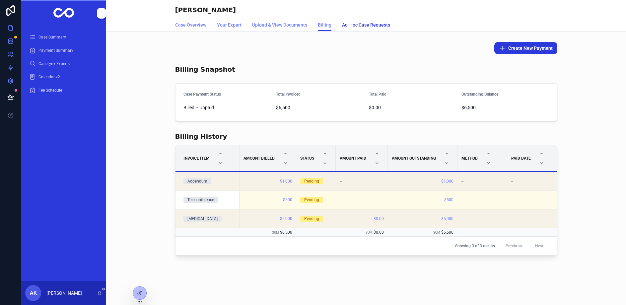
click at [355, 27] on span "Ad-Hoc Case Requests" at bounding box center [366, 25] width 48 height 7
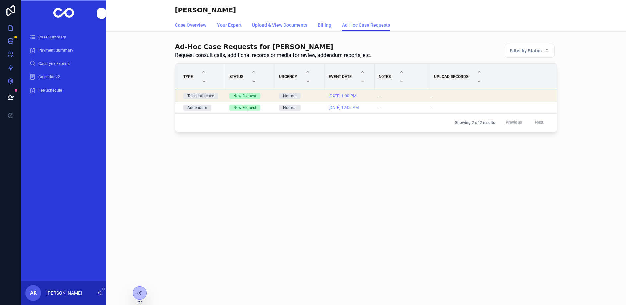
click at [55, 37] on span "Case Summary" at bounding box center [52, 36] width 28 height 5
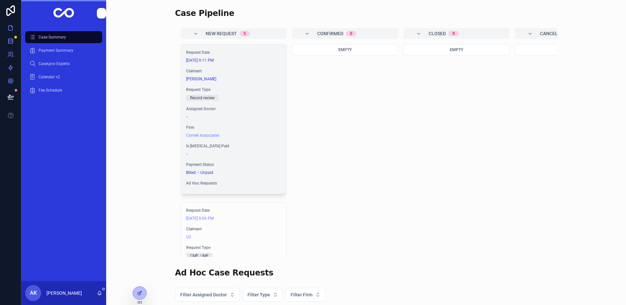
scroll to position [1, 0]
click at [234, 91] on div "Request Type Record review" at bounding box center [233, 93] width 95 height 14
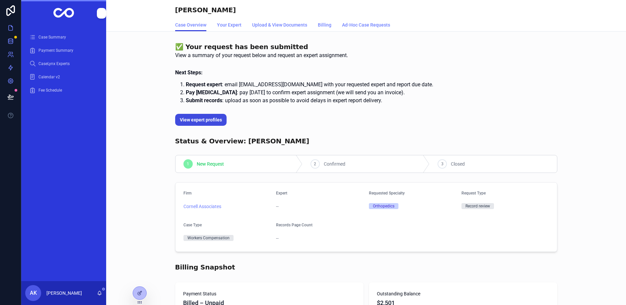
click at [197, 120] on span "View expert profiles" at bounding box center [201, 119] width 42 height 7
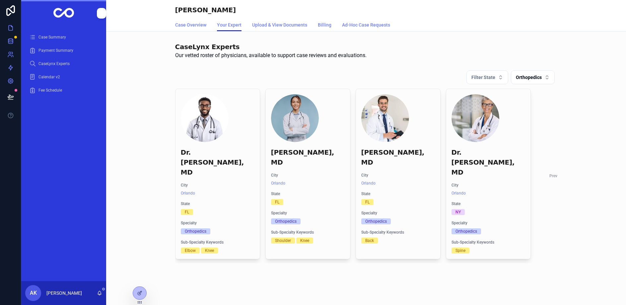
click at [68, 40] on div "Case Summary" at bounding box center [63, 37] width 69 height 11
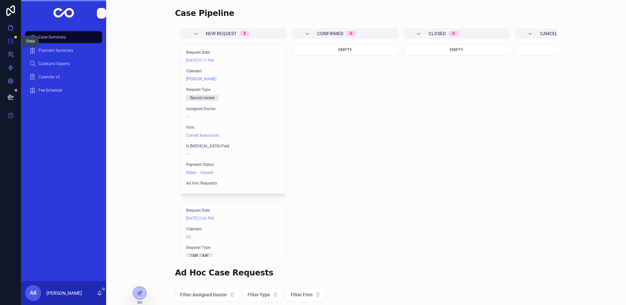
click at [14, 43] on icon at bounding box center [10, 41] width 7 height 7
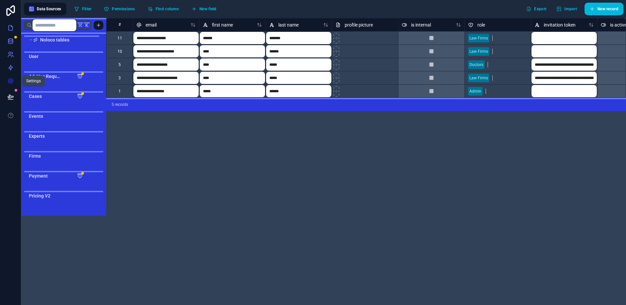
click at [9, 80] on icon at bounding box center [10, 81] width 7 height 7
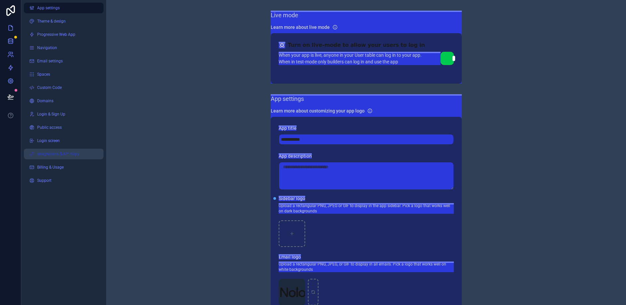
click at [56, 153] on span "Integrations & API Keys" at bounding box center [58, 153] width 42 height 5
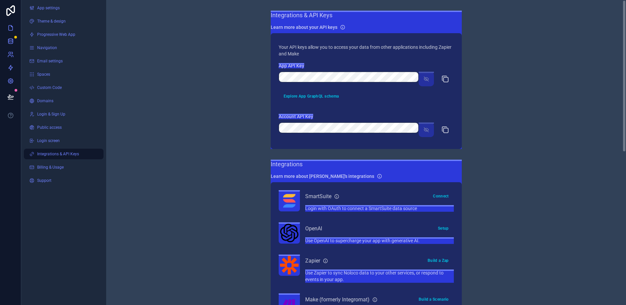
click at [252, 105] on div "Integrations & API Keys Learn more about your API keys Your API keys allow you …" at bounding box center [366, 305] width 520 height 610
click at [60, 151] on span "Integrations & API Keys" at bounding box center [58, 153] width 42 height 5
click at [228, 116] on div "Integrations & API Keys Learn more about your API keys Your API keys allow you …" at bounding box center [366, 305] width 520 height 610
click at [388, 49] on p "Your API keys allow you to access your data from other applications including Z…" at bounding box center [366, 50] width 175 height 13
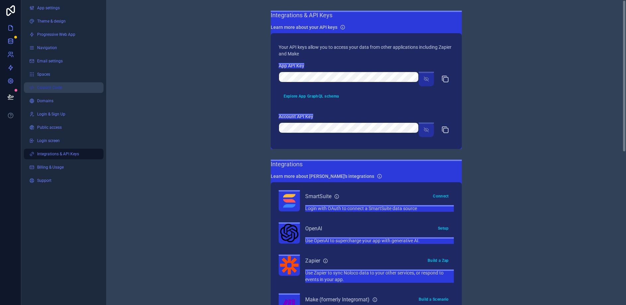
click at [62, 84] on link "Custom Code" at bounding box center [64, 87] width 80 height 11
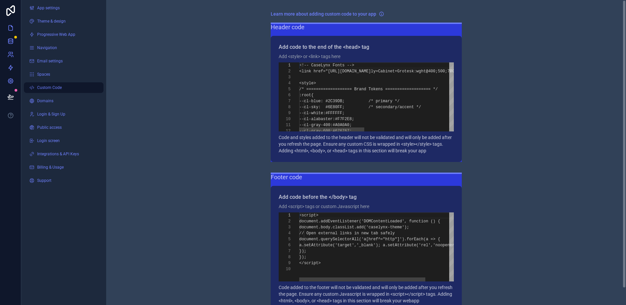
scroll to position [54, 0]
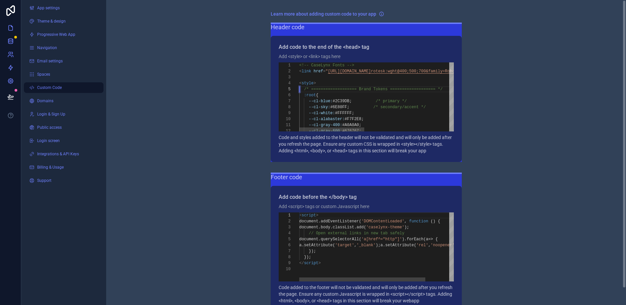
click at [299, 90] on div "**********" at bounding box center [366, 96] width 175 height 69
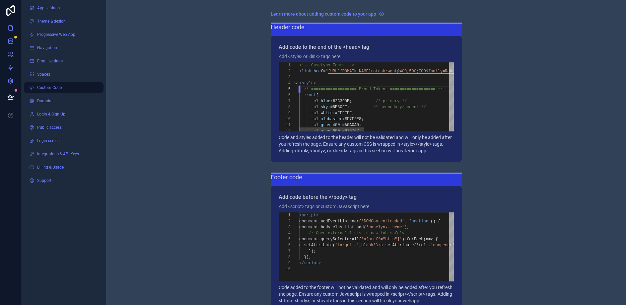
type textarea "**********"
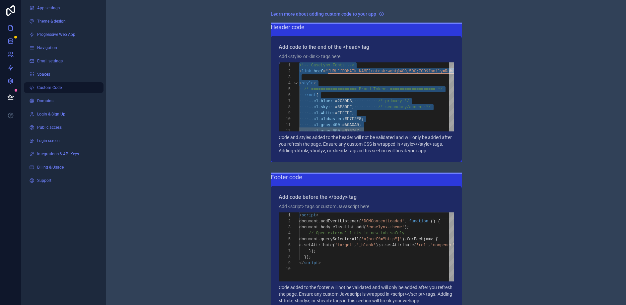
scroll to position [0, 0]
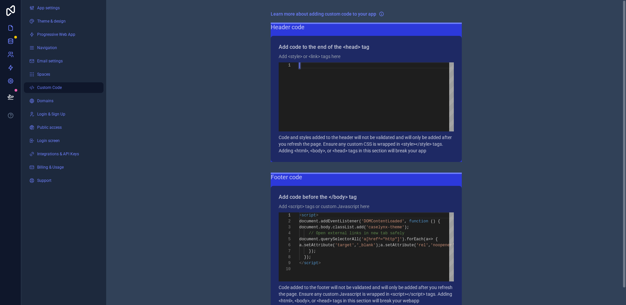
paste textarea "**********"
type textarea "**********"
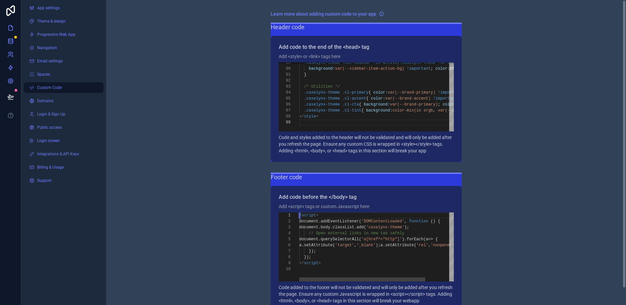
click at [348, 233] on span "// Open external links in new tab safely" at bounding box center [355, 233] width 95 height 5
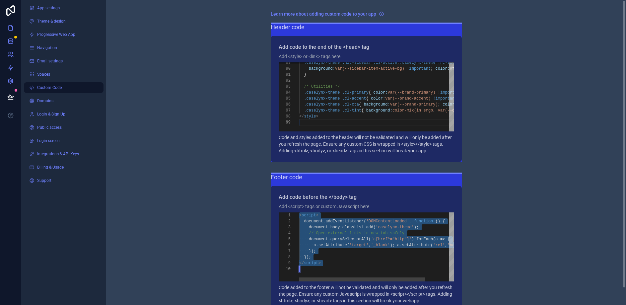
scroll to position [0, 0]
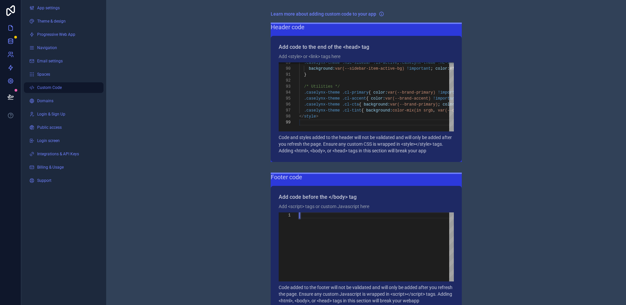
paste textarea "***** *********"
type textarea "***** *********"
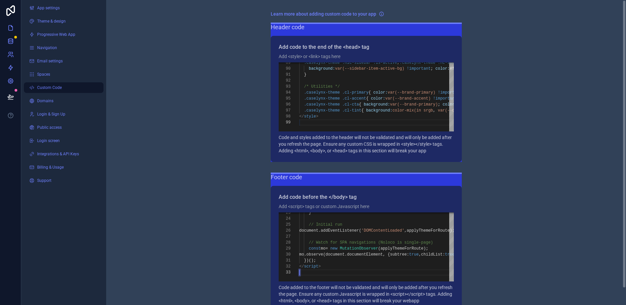
scroll to position [18, 0]
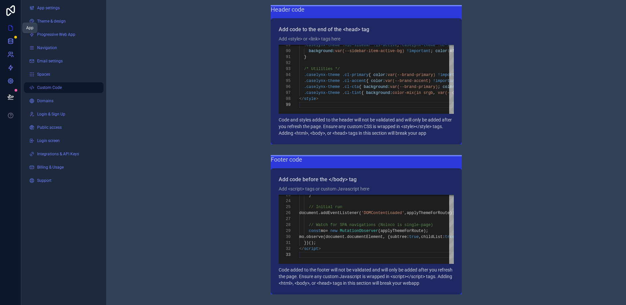
click at [10, 29] on icon at bounding box center [10, 28] width 7 height 7
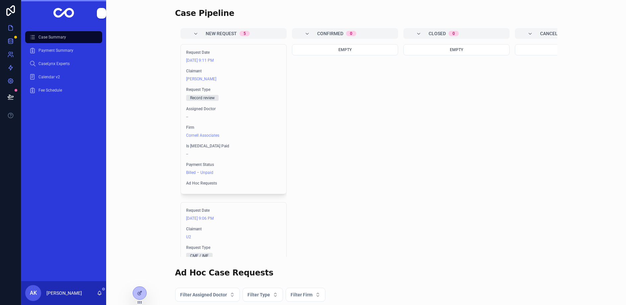
click at [58, 49] on span "Payment Summary" at bounding box center [55, 50] width 35 height 5
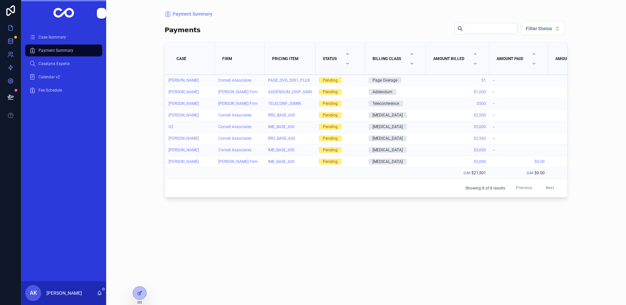
click at [62, 66] on span "CaseLynx Experts" at bounding box center [53, 63] width 31 height 5
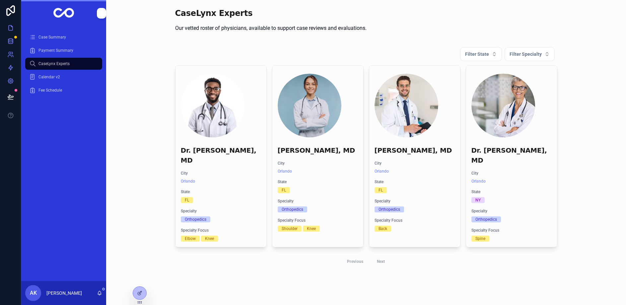
click at [62, 74] on div "Calendar v2" at bounding box center [63, 77] width 69 height 11
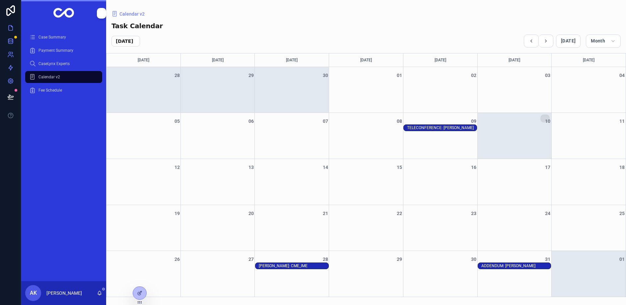
click at [55, 35] on span "Case Summary" at bounding box center [52, 36] width 28 height 5
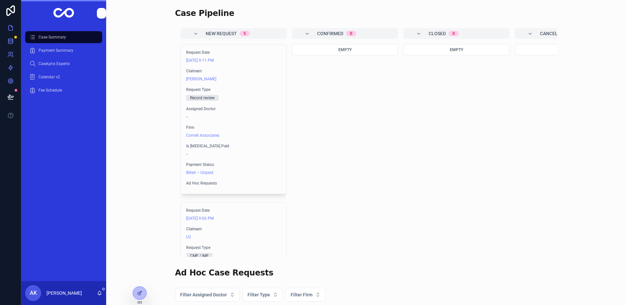
click at [55, 90] on span "Fee Schedule" at bounding box center [50, 90] width 24 height 5
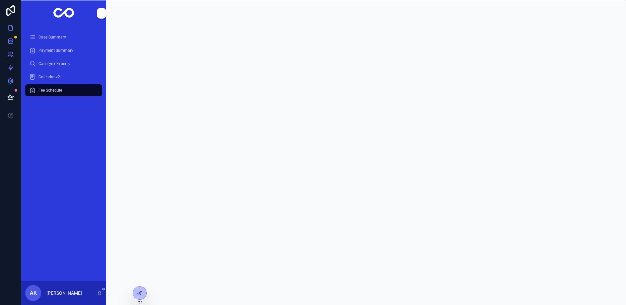
click at [53, 78] on span "Calendar v2" at bounding box center [49, 76] width 22 height 5
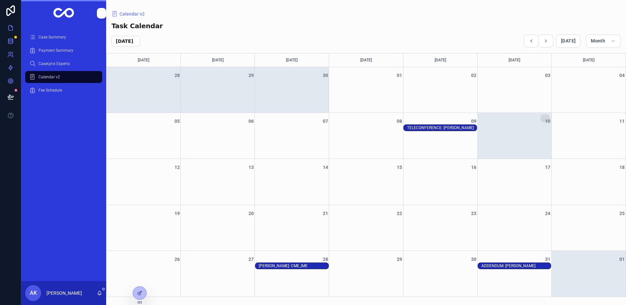
click at [51, 60] on div "CaseLynx Experts" at bounding box center [63, 63] width 69 height 11
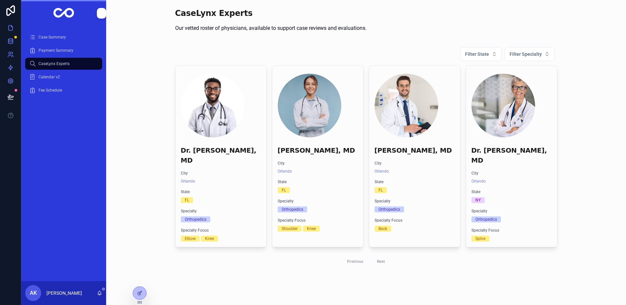
click at [49, 50] on span "Payment Summary" at bounding box center [55, 50] width 35 height 5
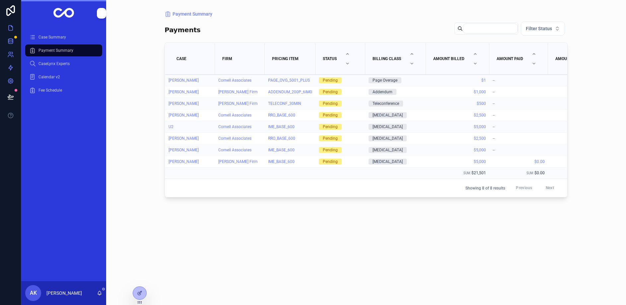
click at [49, 34] on div "Case Summary" at bounding box center [63, 37] width 69 height 11
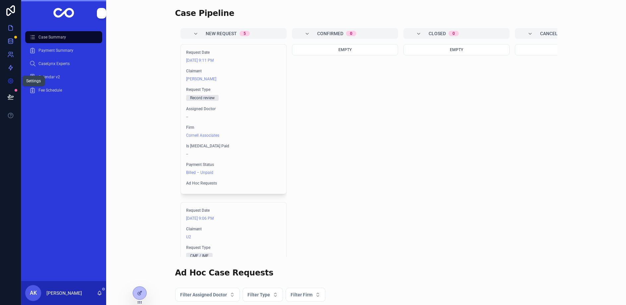
click at [12, 80] on icon at bounding box center [10, 81] width 5 height 5
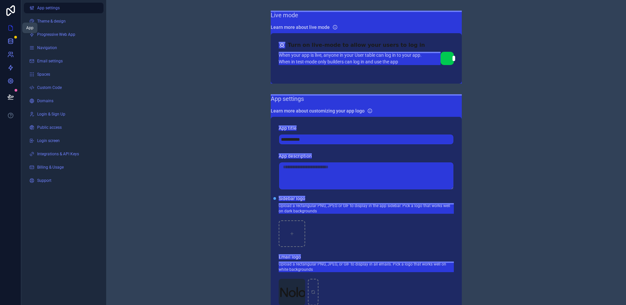
click at [13, 27] on icon at bounding box center [10, 28] width 7 height 7
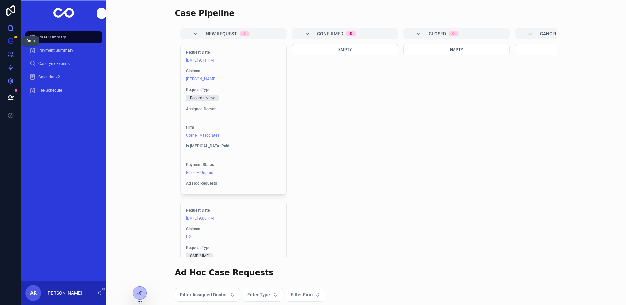
click at [14, 45] on link at bounding box center [10, 40] width 21 height 13
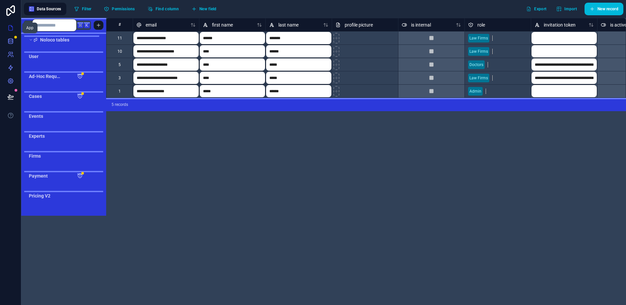
click at [16, 30] on link at bounding box center [10, 27] width 21 height 13
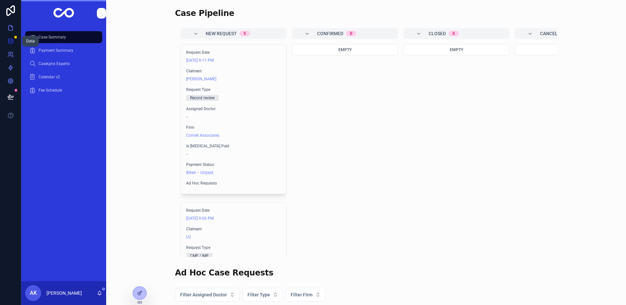
click at [17, 46] on link at bounding box center [10, 40] width 21 height 13
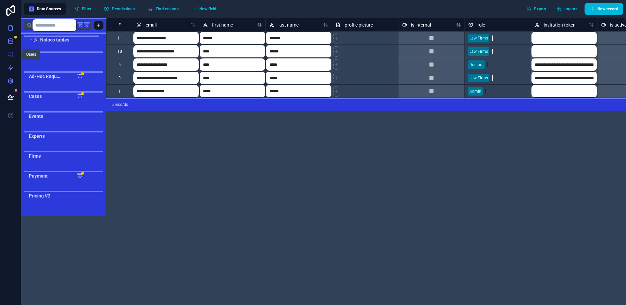
click at [13, 57] on icon at bounding box center [12, 56] width 1 height 2
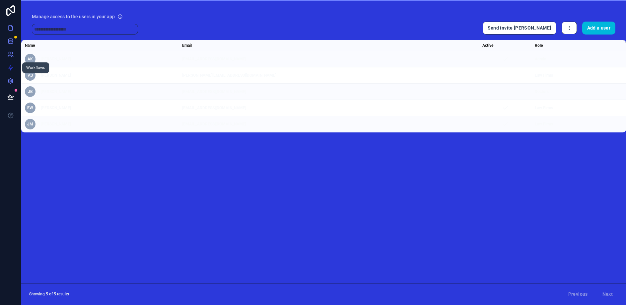
click at [11, 68] on icon at bounding box center [10, 67] width 7 height 7
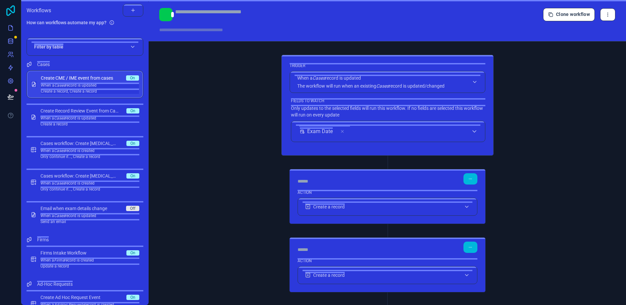
click at [6, 16] on icon at bounding box center [10, 10] width 13 height 11
click at [9, 30] on icon at bounding box center [11, 28] width 4 height 5
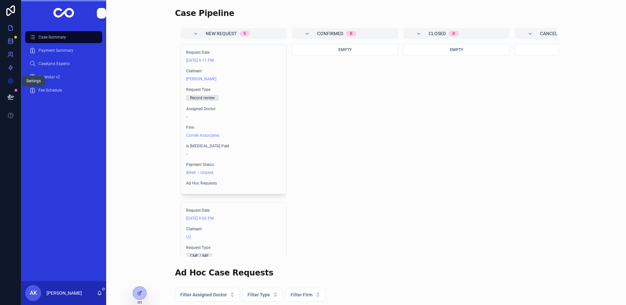
click at [10, 81] on icon at bounding box center [10, 81] width 7 height 7
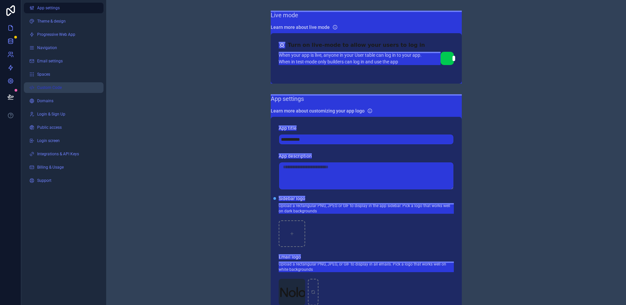
click at [63, 84] on link "Custom Code" at bounding box center [64, 87] width 80 height 11
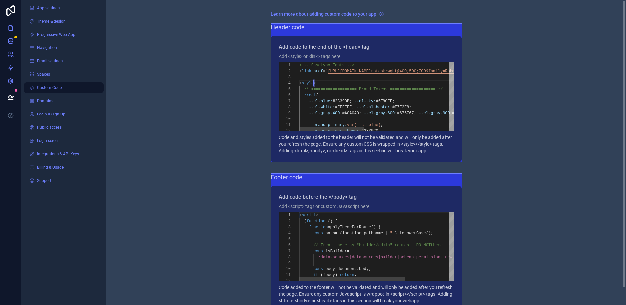
scroll to position [18, 14]
click at [312, 85] on span "style" at bounding box center [307, 83] width 12 height 5
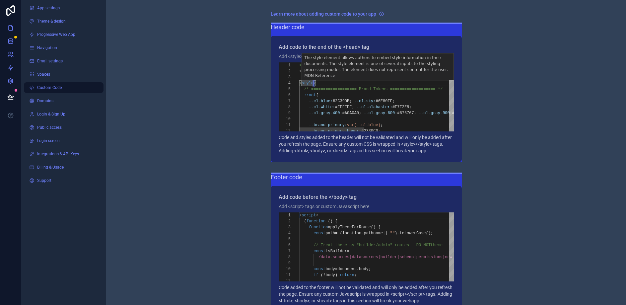
type textarea "**********"
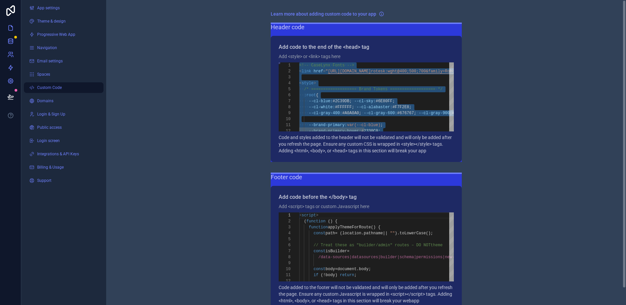
scroll to position [0, 0]
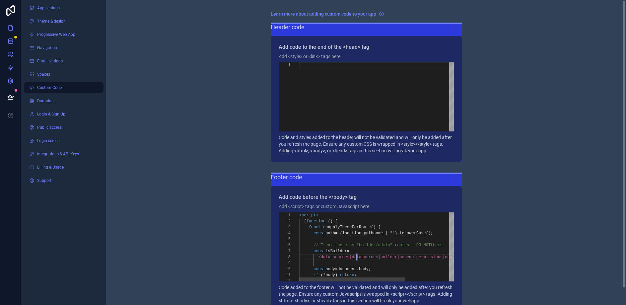
click at [355, 259] on span "/data-sources|datasources|builder|schema|permissio" at bounding box center [377, 257] width 119 height 5
type textarea "**********"
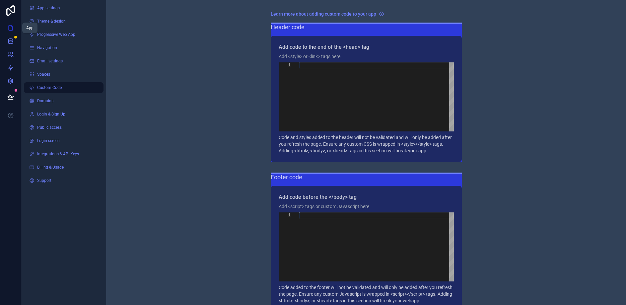
click at [9, 24] on link at bounding box center [10, 27] width 21 height 13
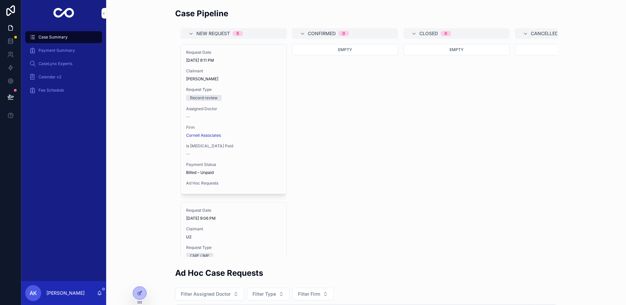
click at [44, 54] on div "Payment Summary" at bounding box center [63, 50] width 69 height 11
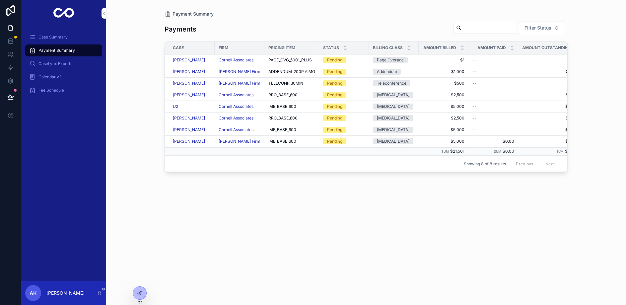
click at [46, 60] on div "CaseLynx Experts" at bounding box center [63, 63] width 69 height 11
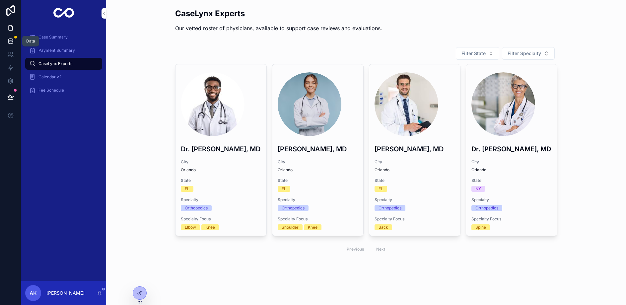
click at [11, 37] on link at bounding box center [10, 40] width 21 height 13
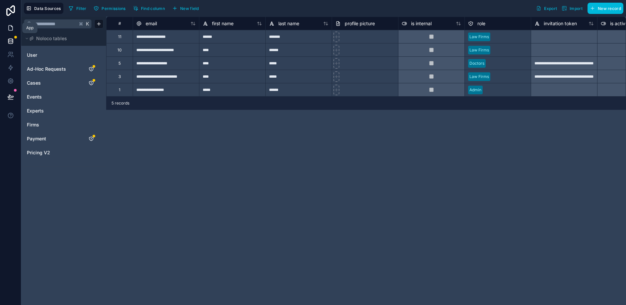
click at [11, 27] on icon at bounding box center [11, 26] width 1 height 1
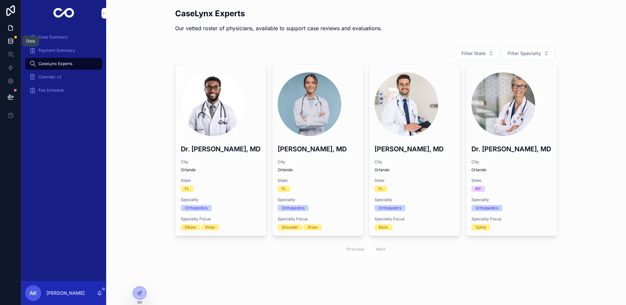
click at [11, 41] on icon at bounding box center [10, 41] width 7 height 7
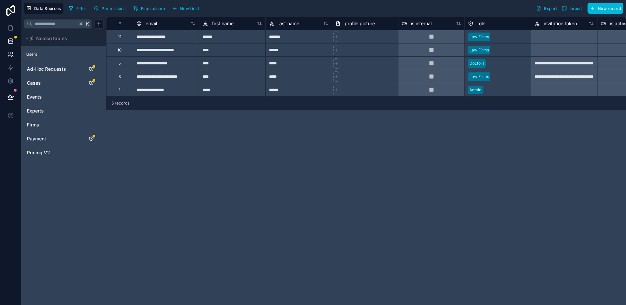
click at [11, 51] on icon at bounding box center [10, 54] width 7 height 7
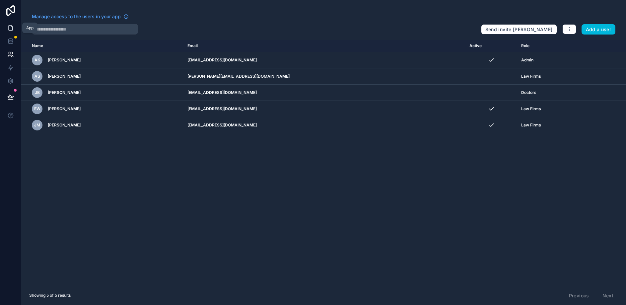
click at [11, 27] on icon at bounding box center [11, 26] width 1 height 1
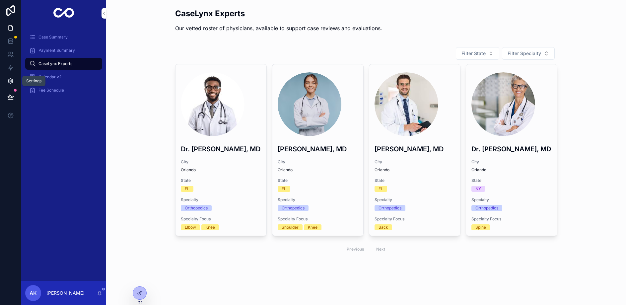
click at [8, 80] on icon at bounding box center [10, 81] width 5 height 5
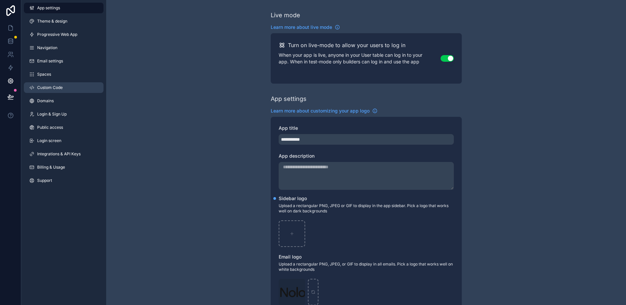
click at [49, 90] on link "Custom Code" at bounding box center [64, 87] width 80 height 11
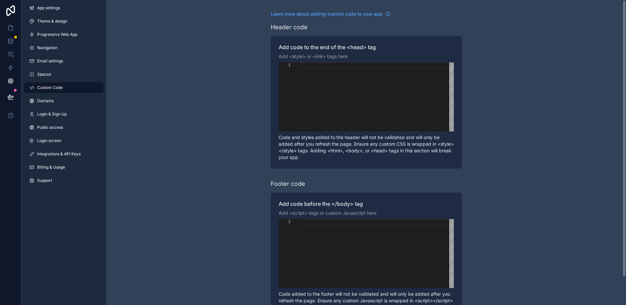
click at [372, 80] on div "scrollable content" at bounding box center [376, 96] width 155 height 69
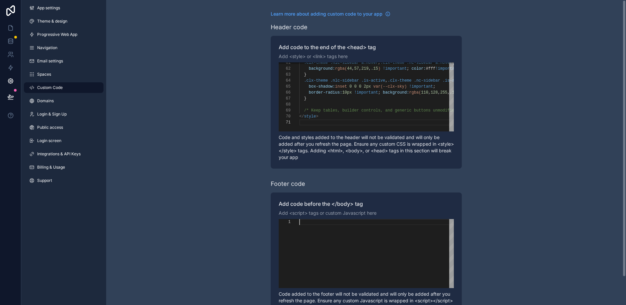
click at [337, 235] on div "scrollable content" at bounding box center [376, 253] width 155 height 69
paste textarea "**********"
type textarea "**********"
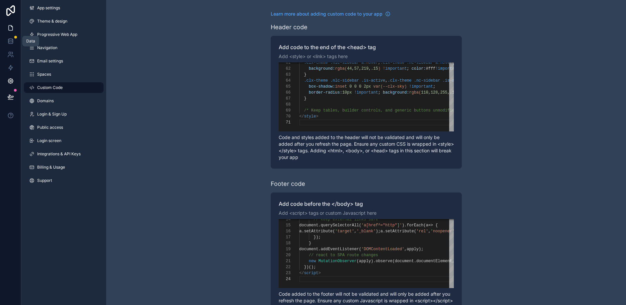
click at [11, 31] on icon at bounding box center [10, 28] width 7 height 7
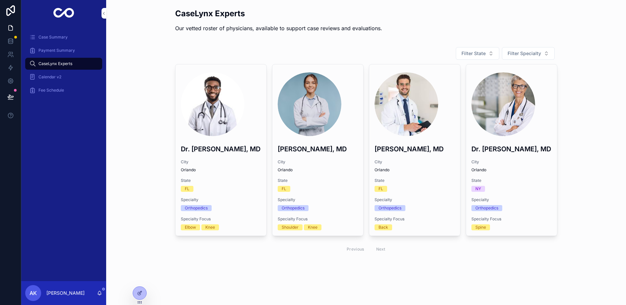
click at [50, 52] on span "Payment Summary" at bounding box center [56, 50] width 36 height 5
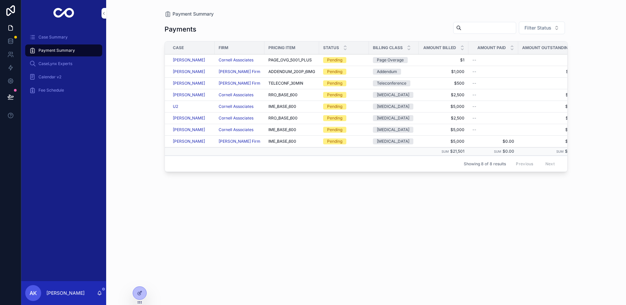
click at [50, 38] on span "Case Summary" at bounding box center [52, 36] width 29 height 5
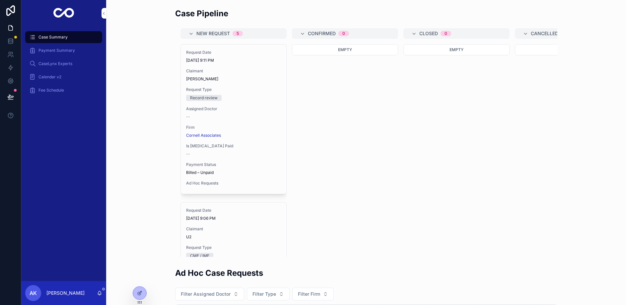
click at [57, 76] on span "Calendar v2" at bounding box center [49, 76] width 23 height 5
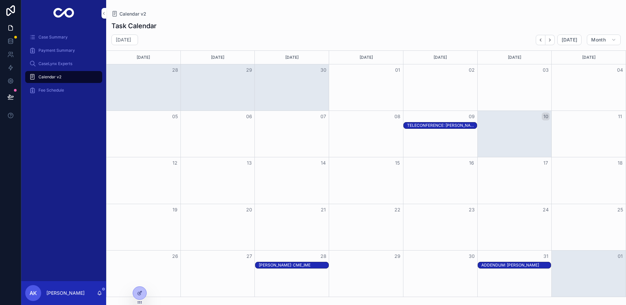
click at [57, 64] on span "CaseLynx Experts" at bounding box center [55, 63] width 34 height 5
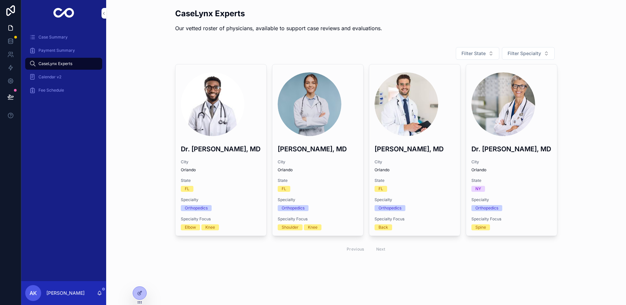
click at [55, 52] on span "Payment Summary" at bounding box center [56, 50] width 36 height 5
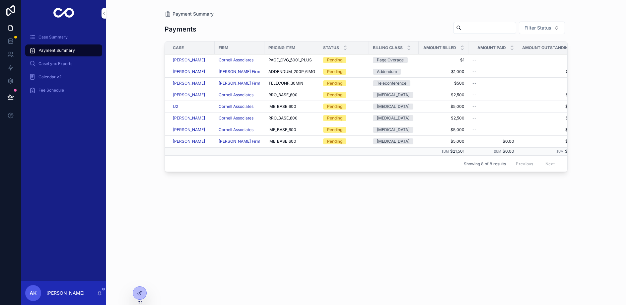
click at [55, 37] on span "Case Summary" at bounding box center [52, 36] width 29 height 5
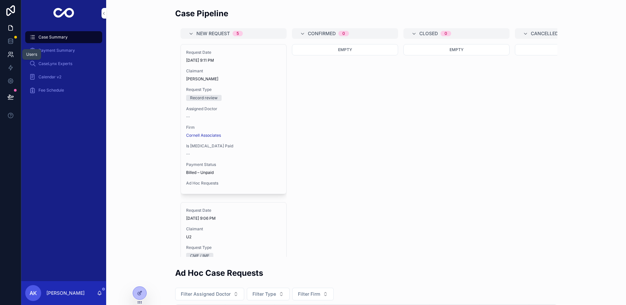
click at [9, 52] on icon at bounding box center [10, 54] width 7 height 7
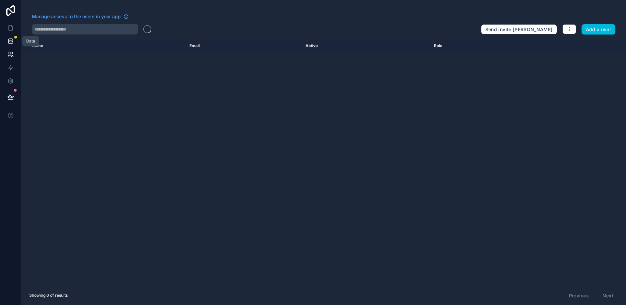
click at [9, 38] on icon at bounding box center [10, 41] width 7 height 7
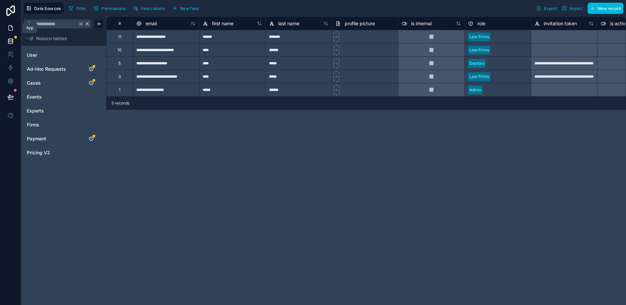
click at [9, 30] on icon at bounding box center [10, 28] width 7 height 7
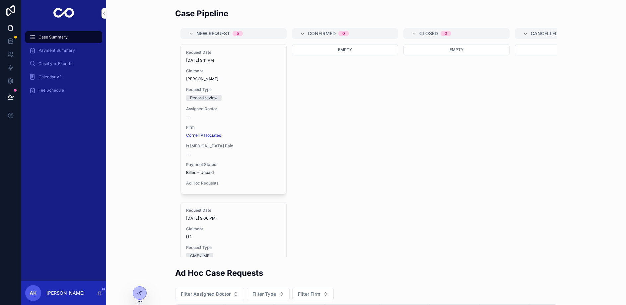
click at [65, 54] on div "Payment Summary" at bounding box center [63, 50] width 69 height 11
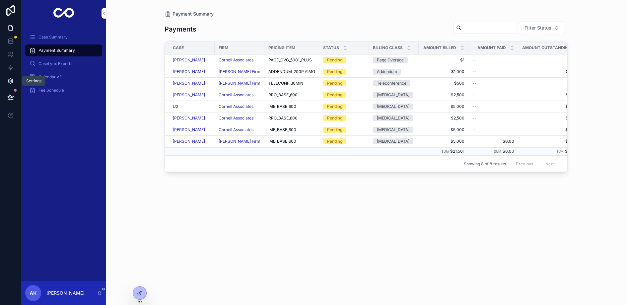
click at [14, 80] on link at bounding box center [10, 80] width 21 height 13
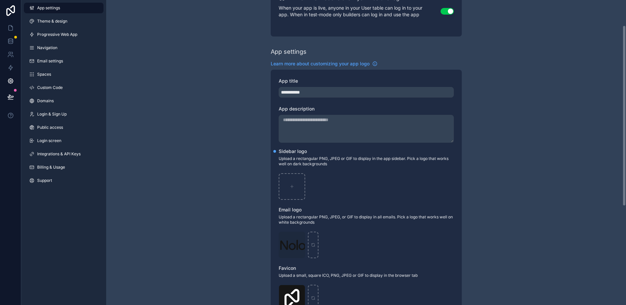
scroll to position [14, 0]
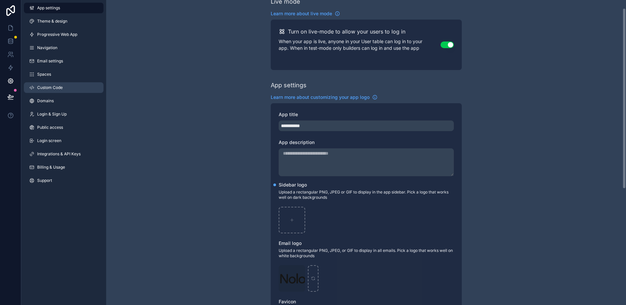
click at [64, 84] on link "Custom Code" at bounding box center [64, 87] width 80 height 11
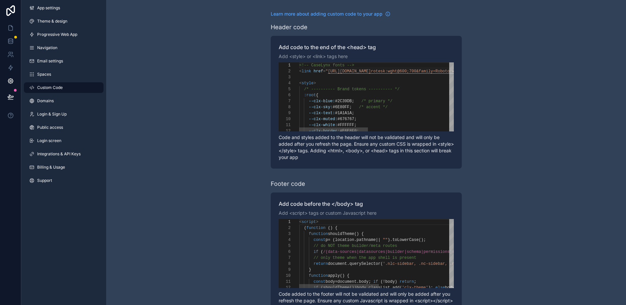
scroll to position [60, 0]
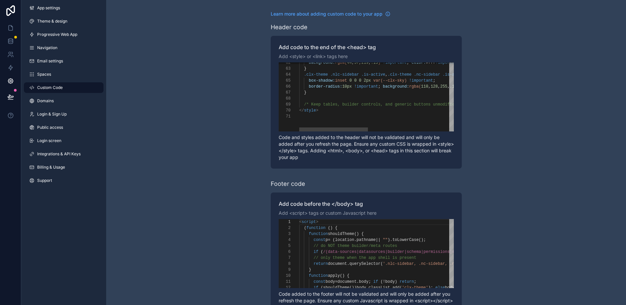
click at [377, 115] on div "scrollable content" at bounding box center [473, 116] width 348 height 6
paste textarea "**********"
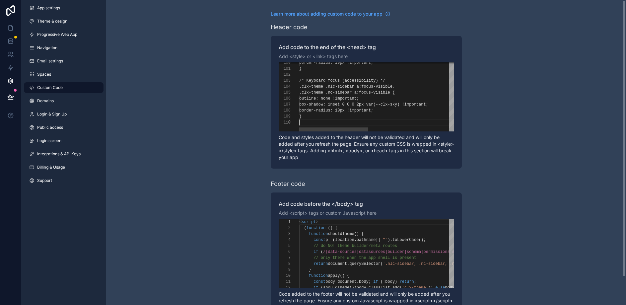
scroll to position [54, 0]
click at [326, 122] on div "scrollable content" at bounding box center [472, 122] width 348 height 6
click at [314, 113] on div "border-radius: 10px !important;" at bounding box center [472, 110] width 348 height 6
click at [312, 115] on div "}" at bounding box center [472, 116] width 348 height 6
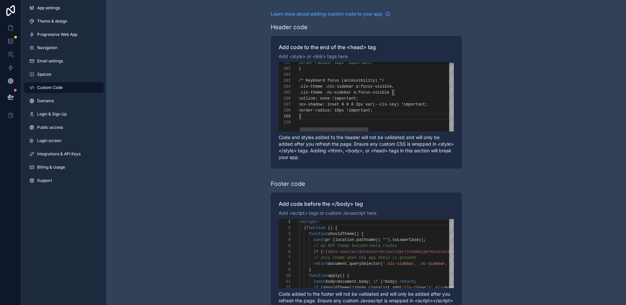
type textarea "**********"
paste textarea "**********"
type textarea "**********"
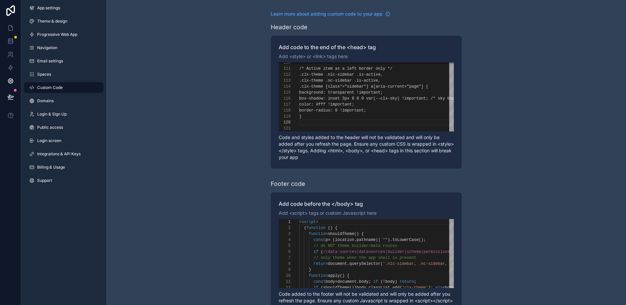
click at [179, 110] on div "**********" at bounding box center [366, 168] width 520 height 336
click at [10, 28] on icon at bounding box center [10, 28] width 7 height 7
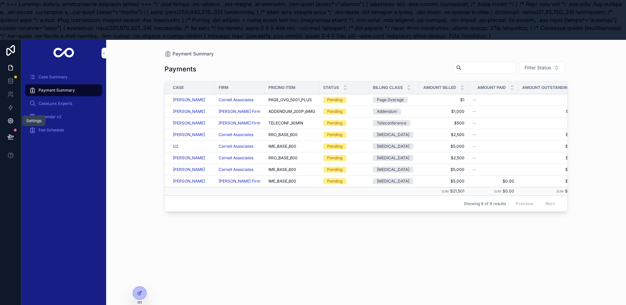
click at [12, 123] on icon at bounding box center [10, 120] width 7 height 7
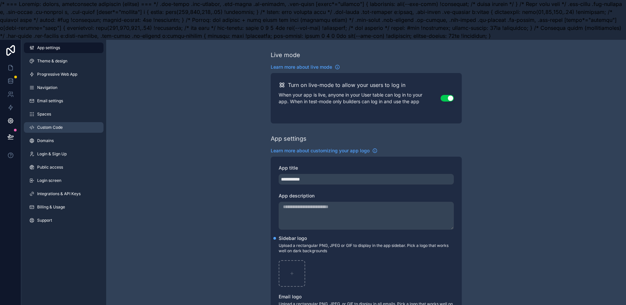
click at [52, 129] on span "Custom Code" at bounding box center [50, 127] width 26 height 5
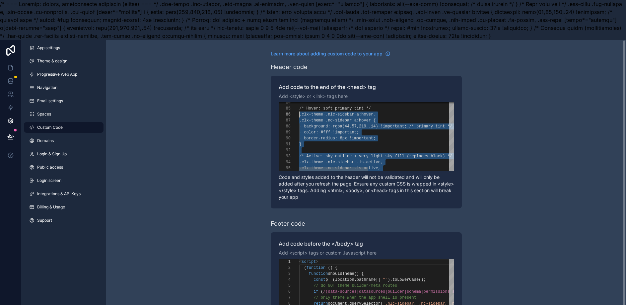
scroll to position [24, 0]
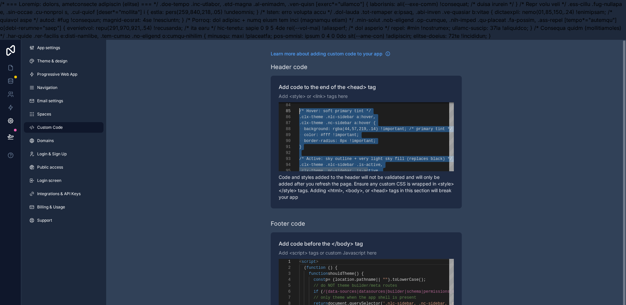
drag, startPoint x: 323, startPoint y: 147, endPoint x: 305, endPoint y: 118, distance: 34.0
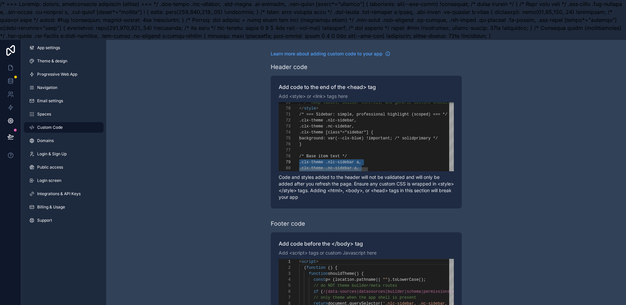
scroll to position [42, 0]
type textarea "**********"
click at [10, 69] on icon at bounding box center [10, 67] width 7 height 7
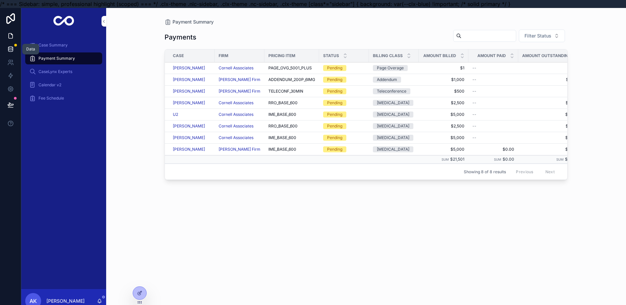
click at [5, 49] on link at bounding box center [10, 48] width 21 height 13
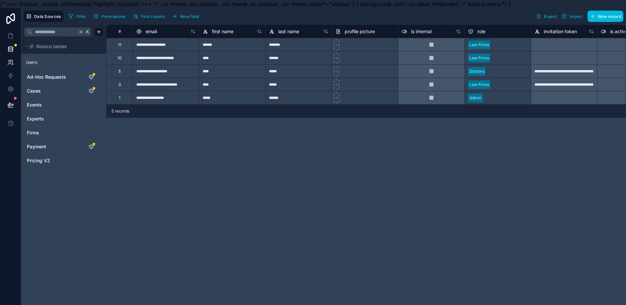
click at [13, 66] on link at bounding box center [10, 62] width 21 height 13
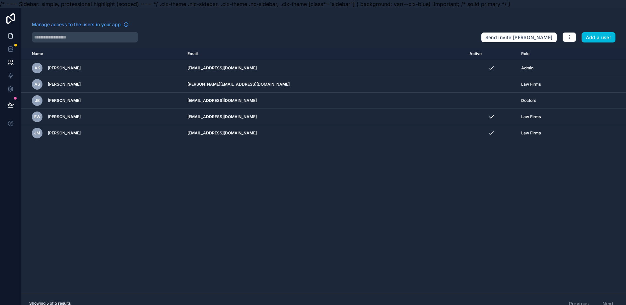
click at [11, 32] on icon at bounding box center [10, 35] width 7 height 7
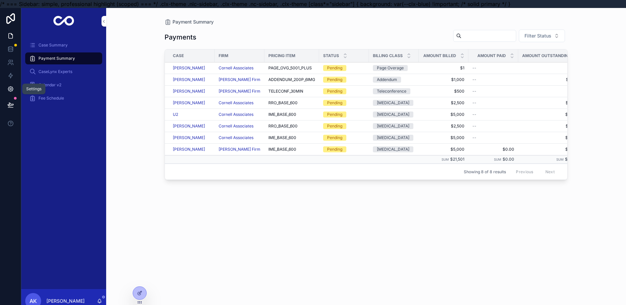
click at [12, 84] on link at bounding box center [10, 88] width 21 height 13
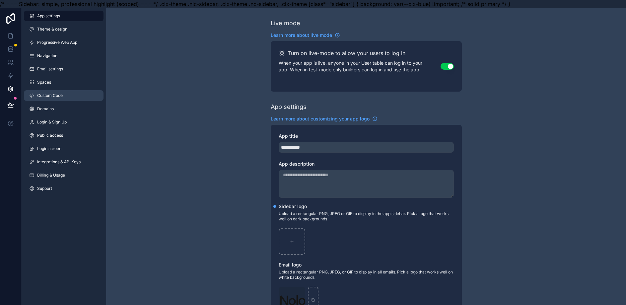
click at [50, 96] on span "Custom Code" at bounding box center [50, 95] width 26 height 5
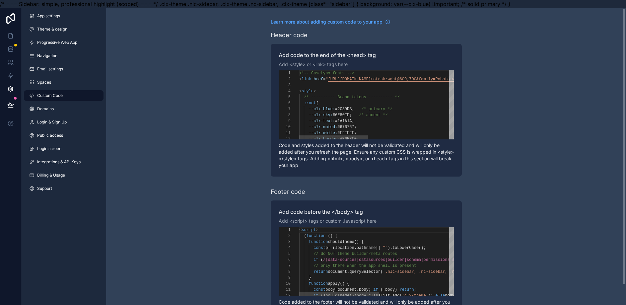
scroll to position [24, 60]
type textarea "**********"
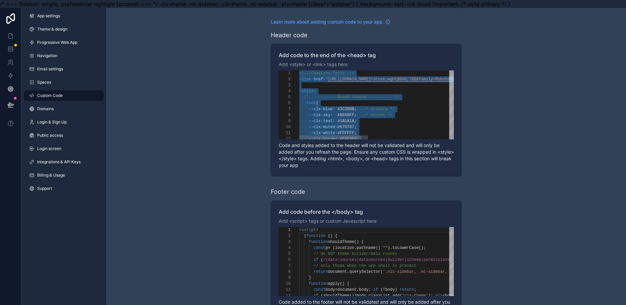
scroll to position [0, 0]
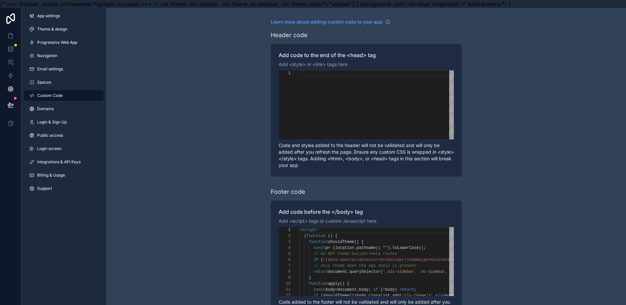
paste textarea "**********"
type textarea "**********"
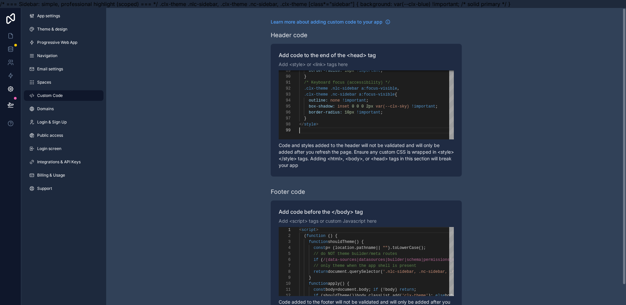
scroll to position [48, 0]
click at [11, 34] on icon at bounding box center [11, 33] width 1 height 1
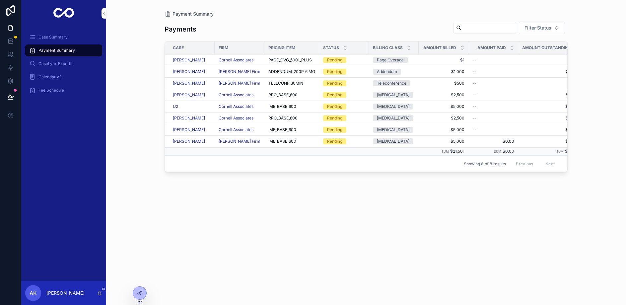
click at [62, 38] on span "Case Summary" at bounding box center [52, 36] width 29 height 5
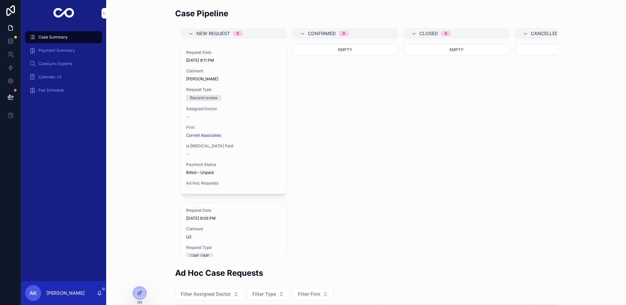
click at [64, 48] on span "Payment Summary" at bounding box center [56, 50] width 36 height 5
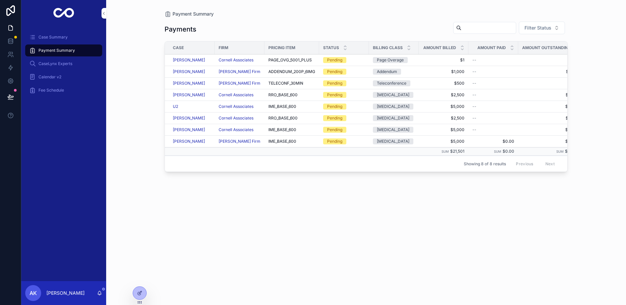
click at [66, 60] on div "CaseLynx Experts" at bounding box center [63, 63] width 69 height 11
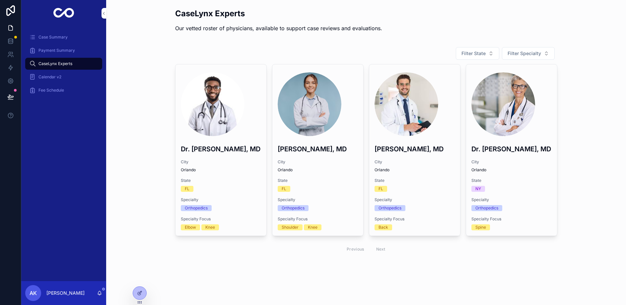
click at [59, 75] on span "Calendar v2" at bounding box center [49, 76] width 23 height 5
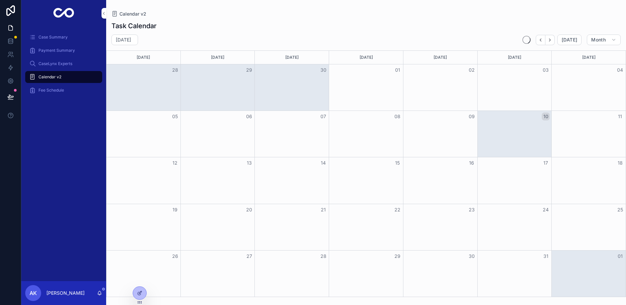
click at [59, 89] on span "Fee Schedule" at bounding box center [51, 90] width 26 height 5
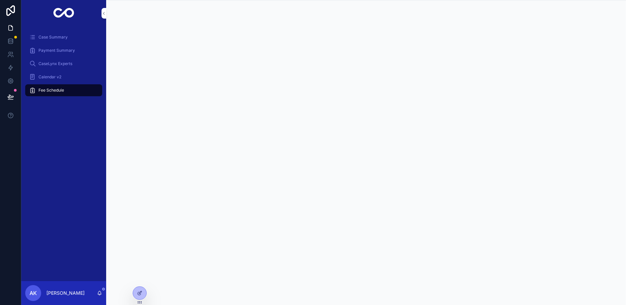
click at [49, 37] on span "Case Summary" at bounding box center [52, 36] width 29 height 5
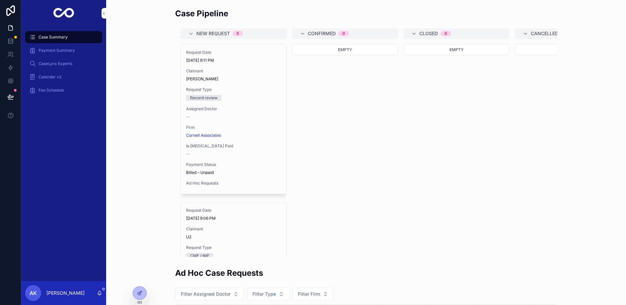
click at [50, 50] on span "Payment Summary" at bounding box center [56, 50] width 36 height 5
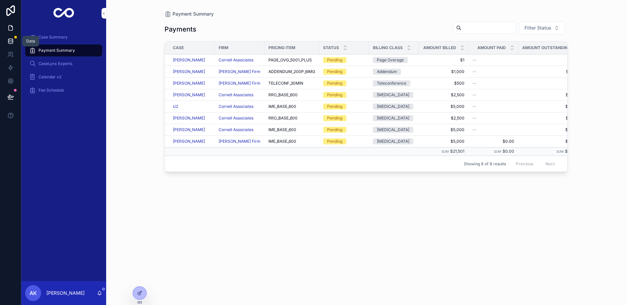
click at [10, 40] on icon at bounding box center [10, 40] width 4 height 2
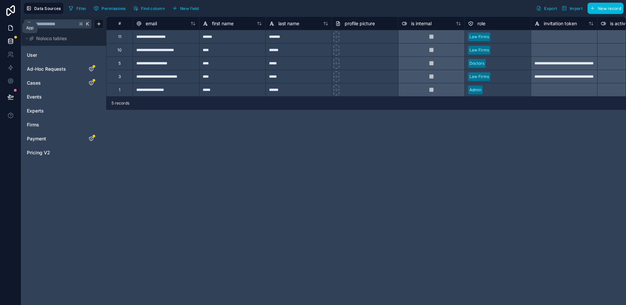
click at [12, 22] on link at bounding box center [10, 27] width 21 height 13
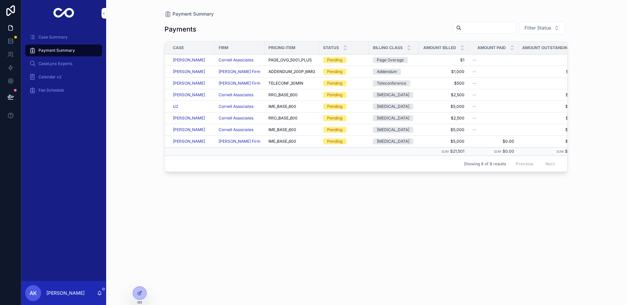
click at [0, 0] on icon at bounding box center [0, 0] width 0 height 0
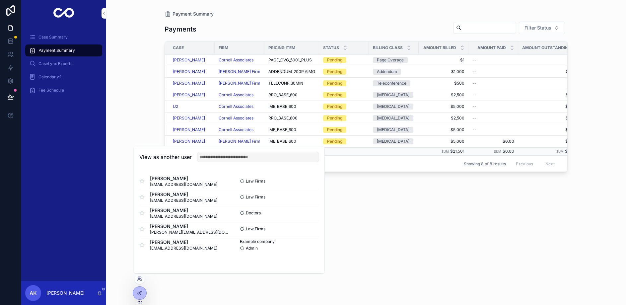
click at [0, 0] on button "Select" at bounding box center [0, 0] width 0 height 0
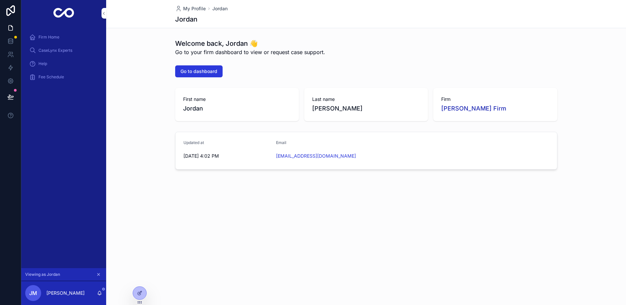
click at [57, 49] on span "CaseLynx Experts" at bounding box center [55, 50] width 34 height 5
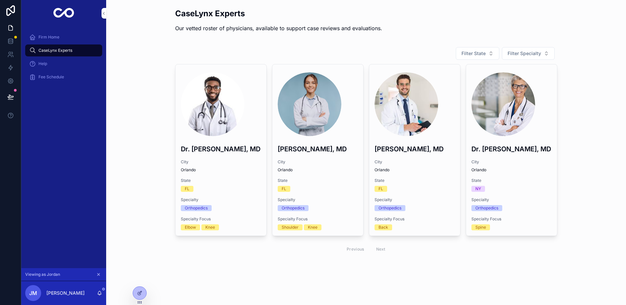
click at [53, 38] on span "Firm Home" at bounding box center [48, 36] width 21 height 5
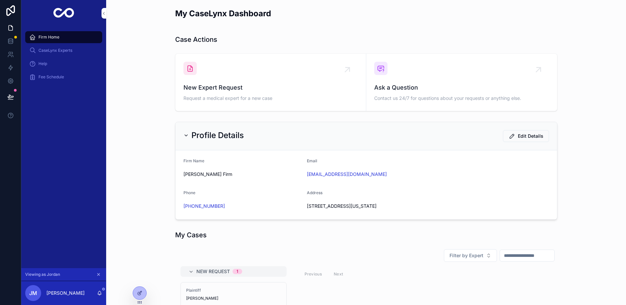
click at [51, 65] on div "Help" at bounding box center [63, 63] width 69 height 11
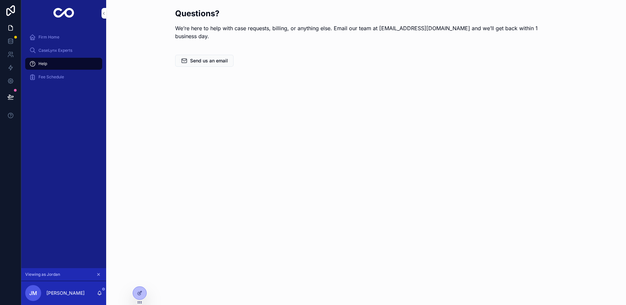
click at [51, 75] on span "Fee Schedule" at bounding box center [51, 76] width 26 height 5
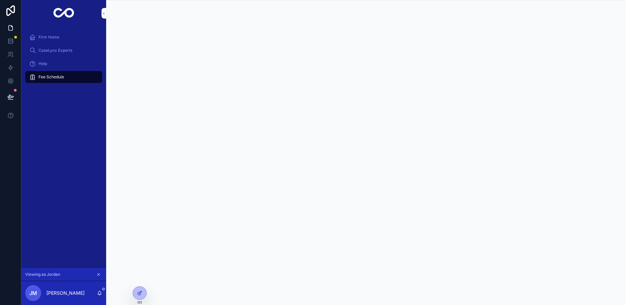
click at [49, 49] on span "CaseLynx Experts" at bounding box center [55, 50] width 34 height 5
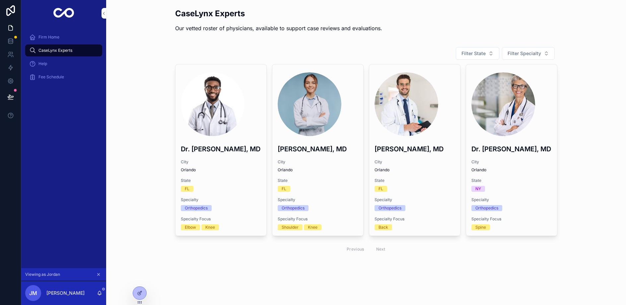
click at [48, 39] on span "Firm Home" at bounding box center [48, 36] width 21 height 5
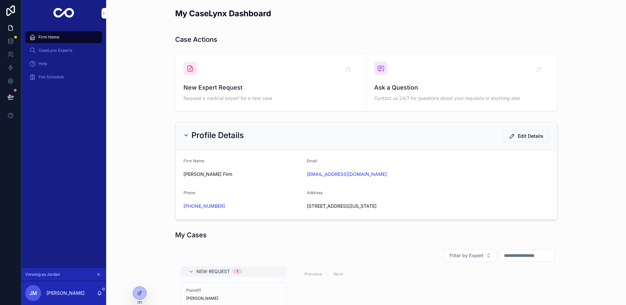
click at [124, 172] on div "Profile Details Edit Details Firm Name [PERSON_NAME] Firm Email [EMAIL_ADDRESS]…" at bounding box center [365, 170] width 509 height 103
